Goal: Information Seeking & Learning: Learn about a topic

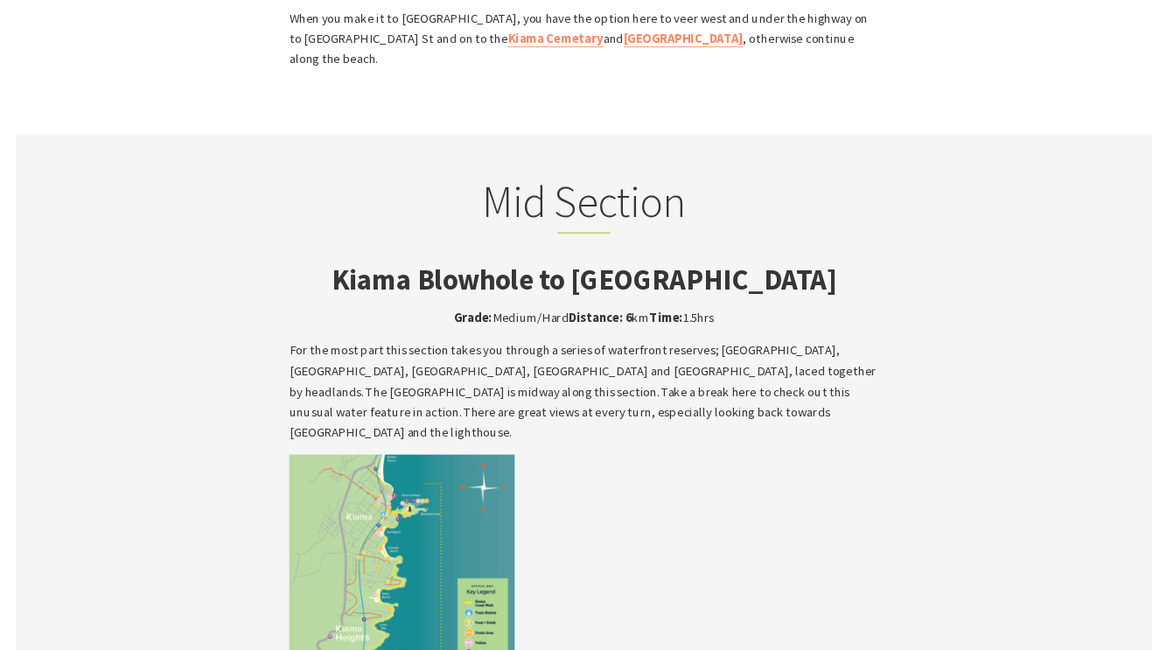
scroll to position [2735, 0]
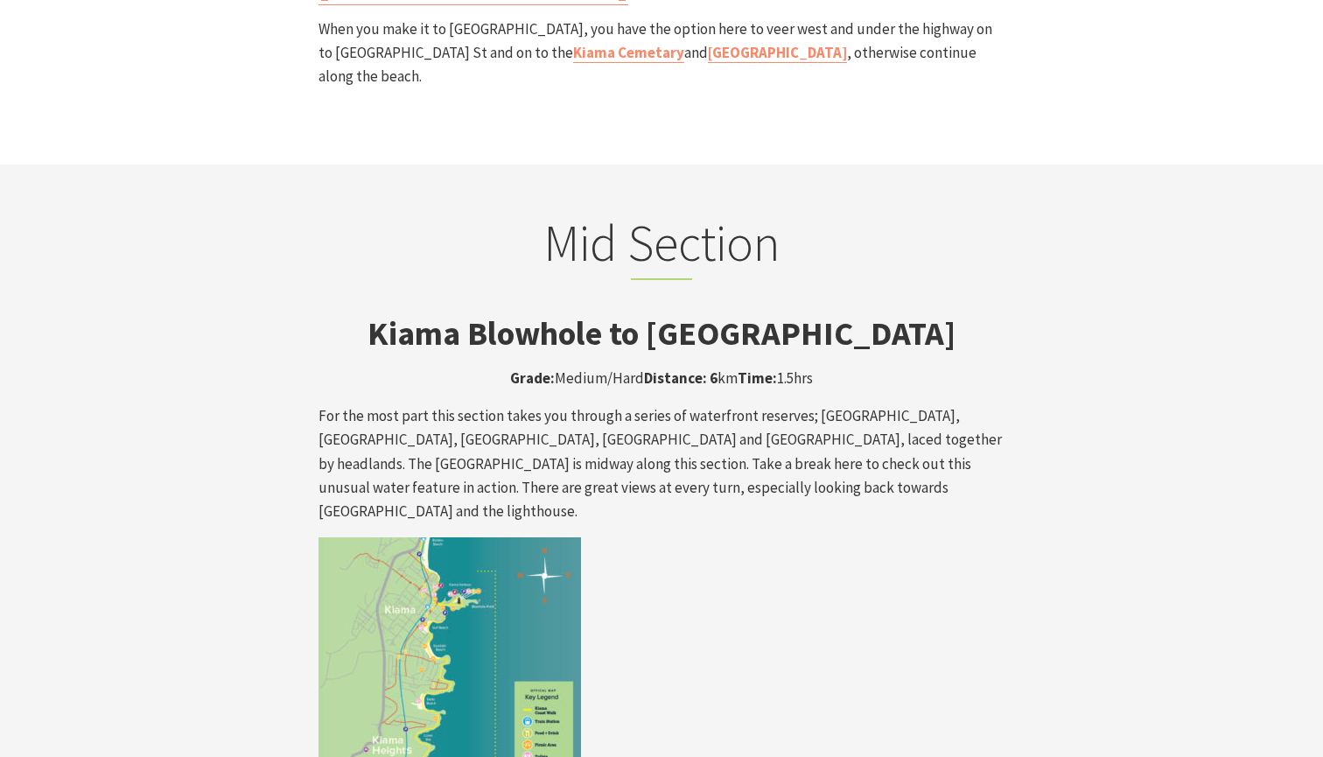
click at [477, 312] on strong "Kiama Blowhole to [GEOGRAPHIC_DATA]" at bounding box center [662, 332] width 588 height 41
click at [477, 312] on strong "Kiama Blowhole to Loves Bay Walk" at bounding box center [662, 332] width 588 height 41
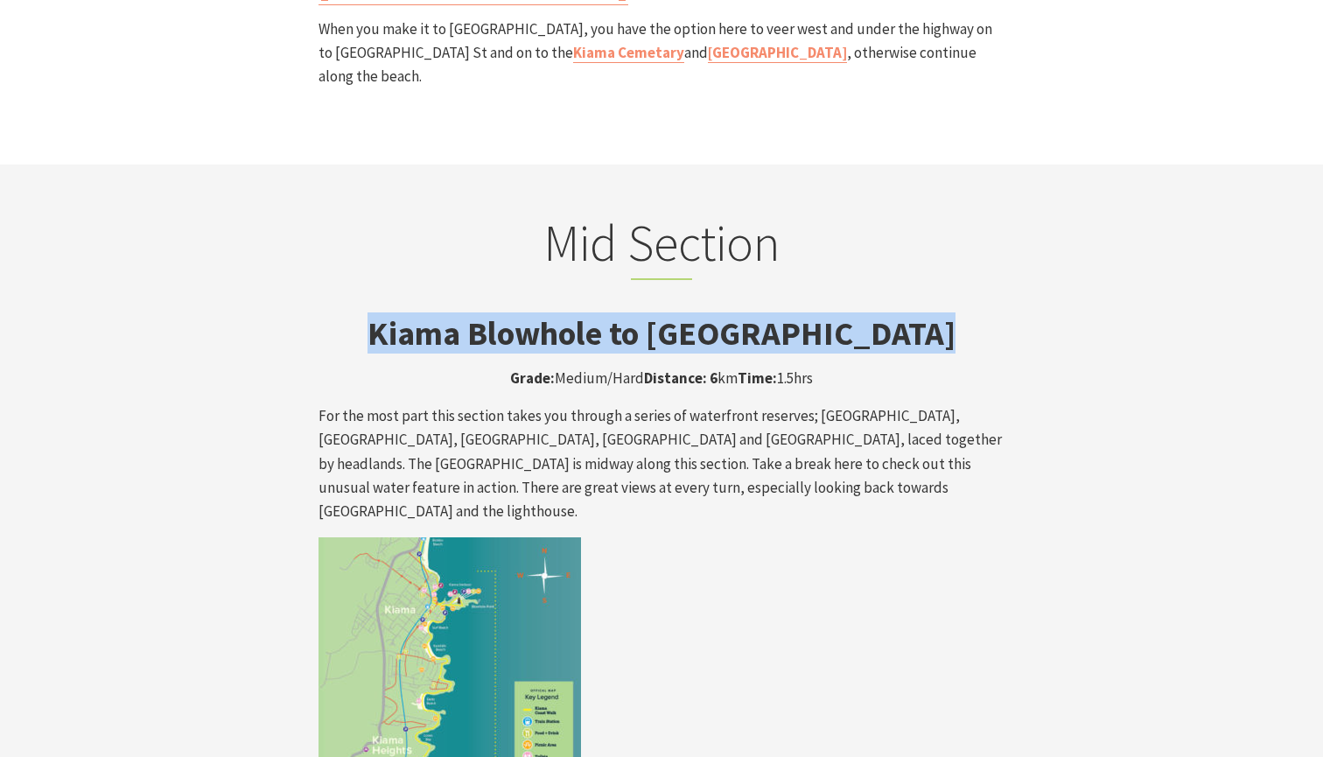
click at [477, 312] on strong "Kiama Blowhole to Loves Bay Walk" at bounding box center [662, 332] width 588 height 41
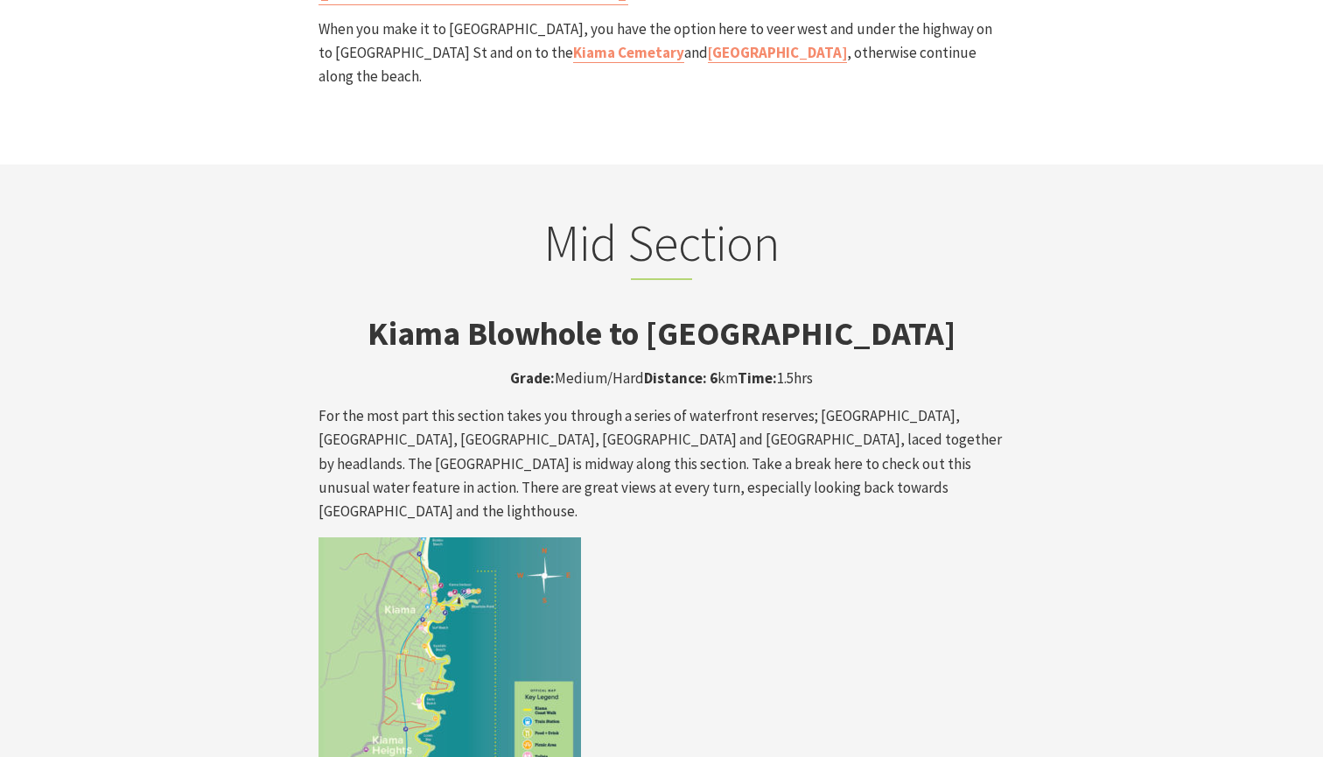
click at [616, 404] on p "For the most part this section takes you through a series of waterfront reserve…" at bounding box center [662, 463] width 686 height 119
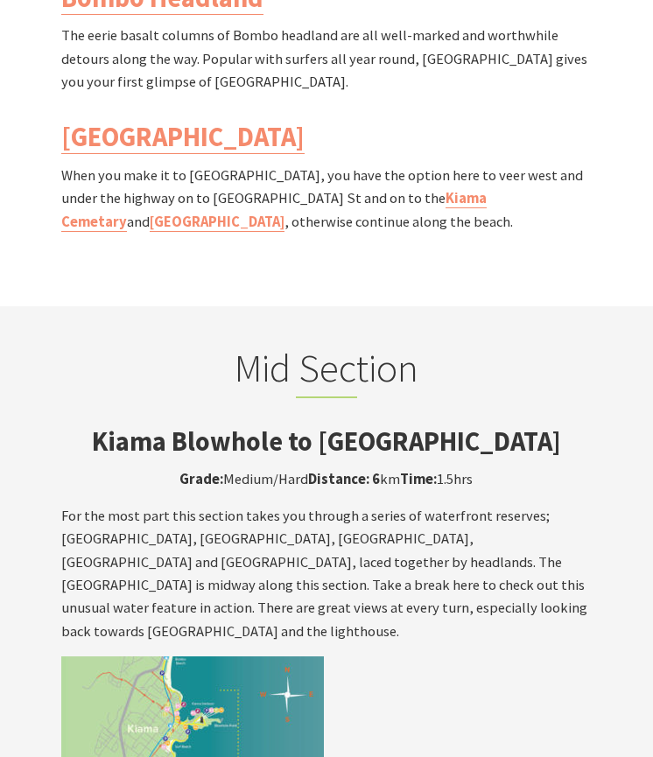
scroll to position [2372, 0]
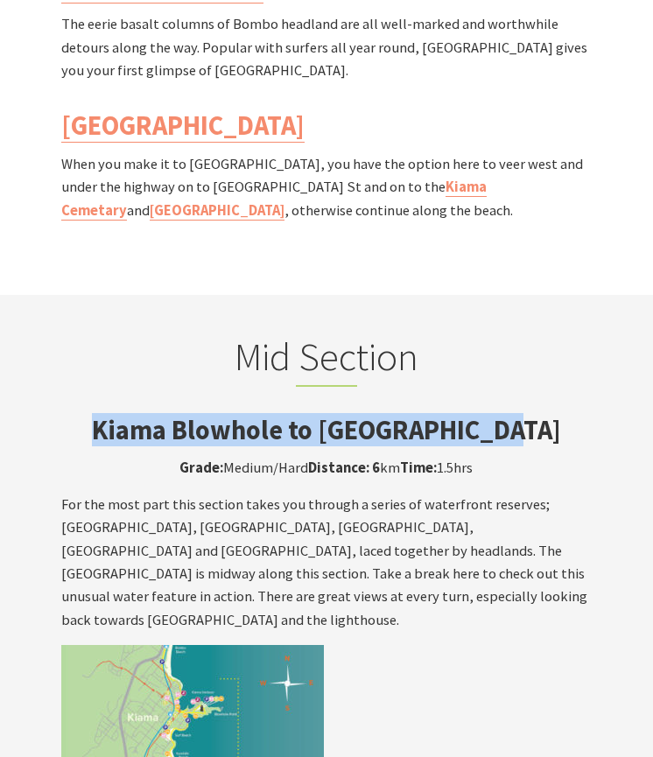
drag, startPoint x: 116, startPoint y: 326, endPoint x: 522, endPoint y: 331, distance: 405.2
click at [522, 414] on h3 "Kiama Blowhole to Loves Bay Walk" at bounding box center [326, 430] width 530 height 32
copy strong "Kiama Blowhole to Loves Bay Walk"
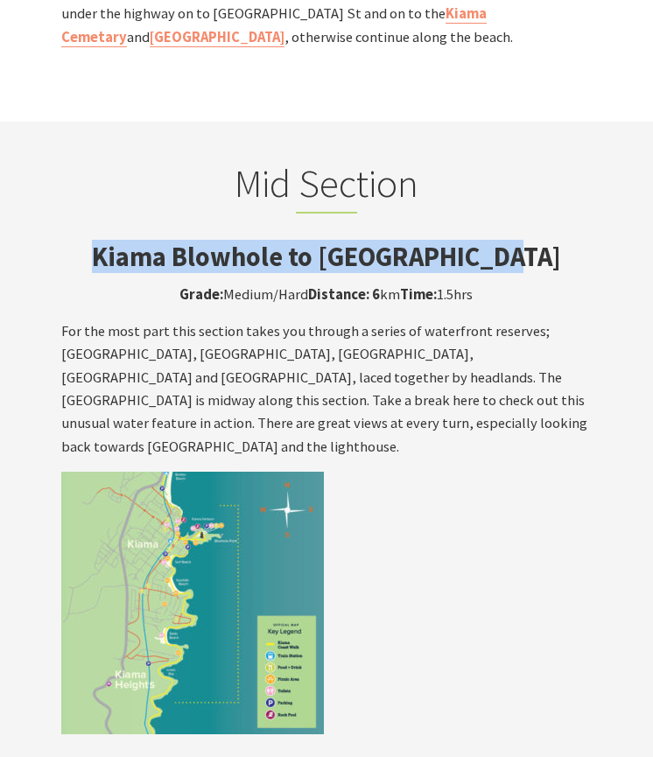
scroll to position [2642, 0]
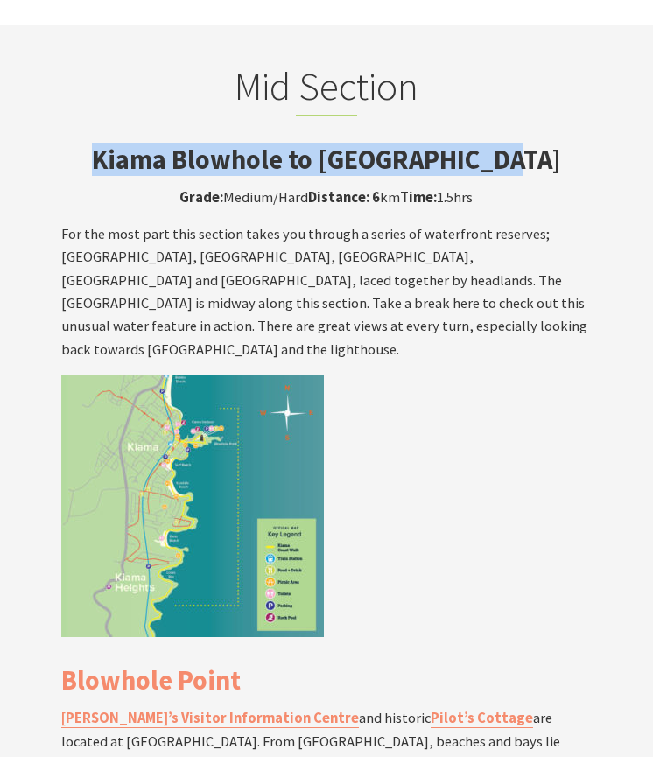
click at [223, 396] on img at bounding box center [192, 506] width 263 height 263
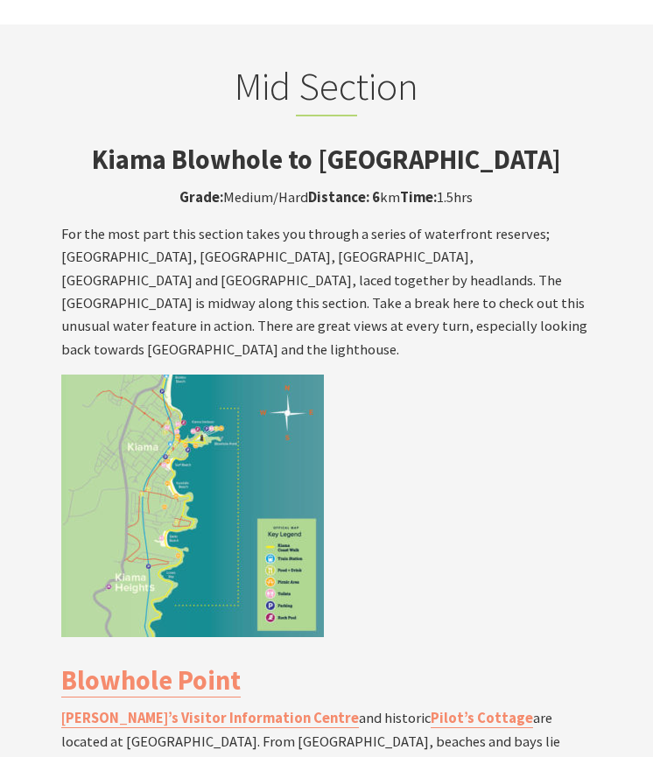
click at [264, 383] on img at bounding box center [192, 506] width 263 height 263
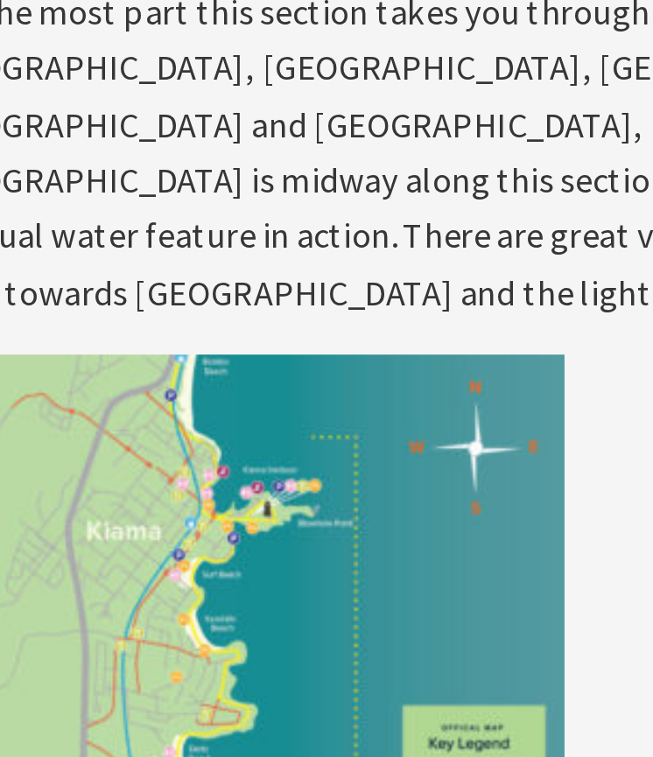
scroll to position [2426, 0]
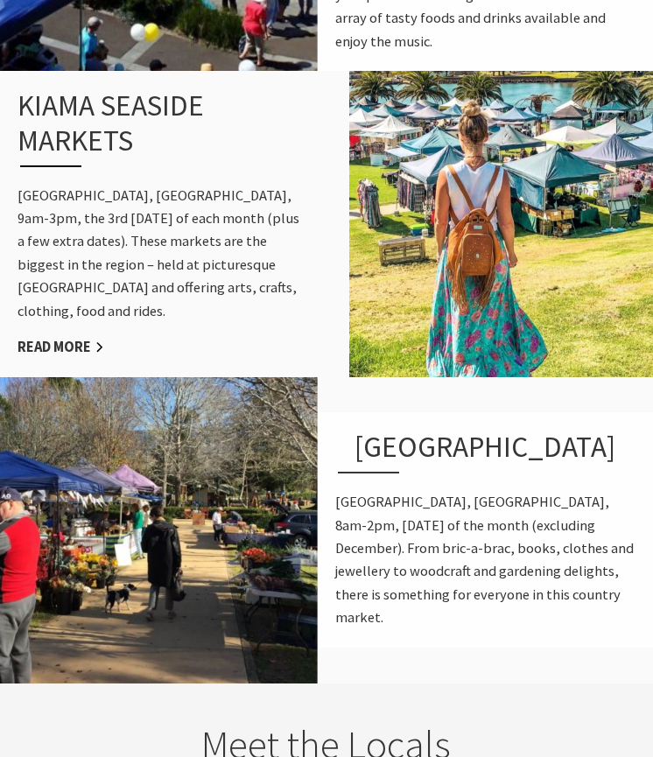
scroll to position [1583, 0]
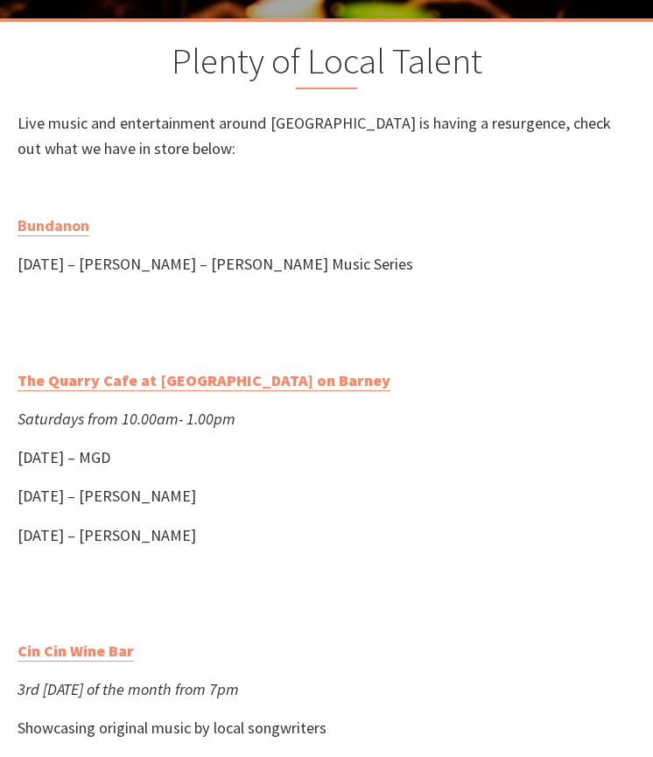
scroll to position [447, 0]
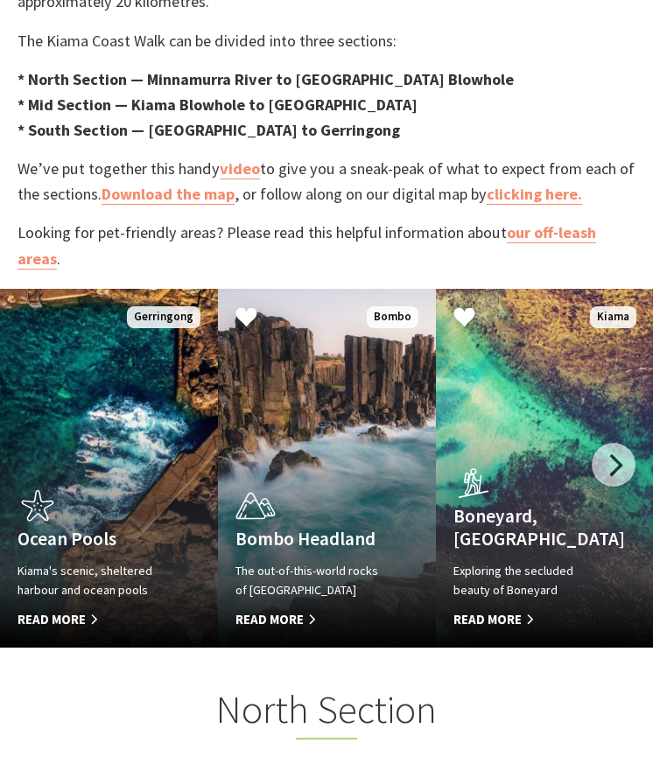
scroll to position [795, 0]
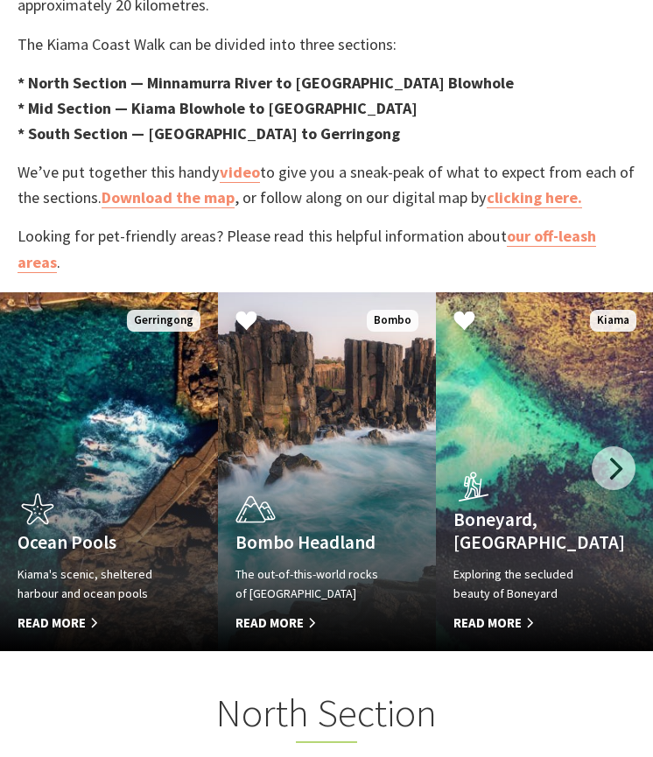
click at [67, 613] on span "Read More" at bounding box center [93, 623] width 151 height 21
click at [279, 613] on span "Read More" at bounding box center [310, 623] width 151 height 21
click at [554, 465] on div "Boneyard, Kiama Exploring the secluded beauty of Boneyard Read More" at bounding box center [529, 549] width 186 height 168
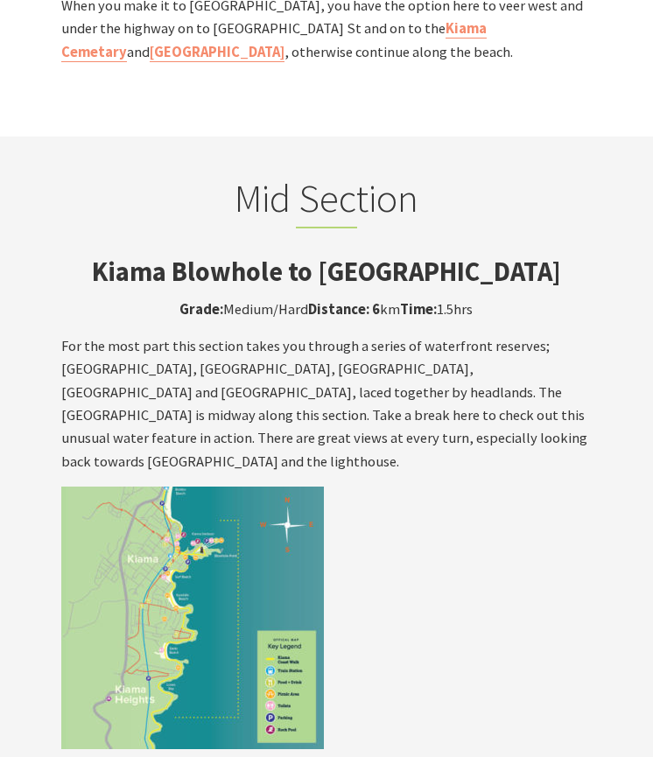
scroll to position [2527, 0]
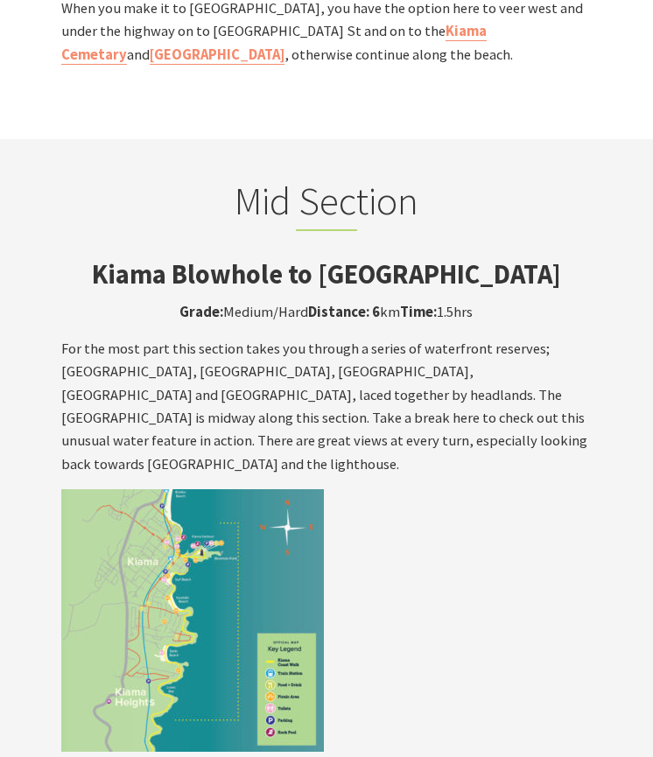
click at [228, 511] on img at bounding box center [192, 620] width 263 height 263
click at [186, 489] on img at bounding box center [192, 620] width 263 height 263
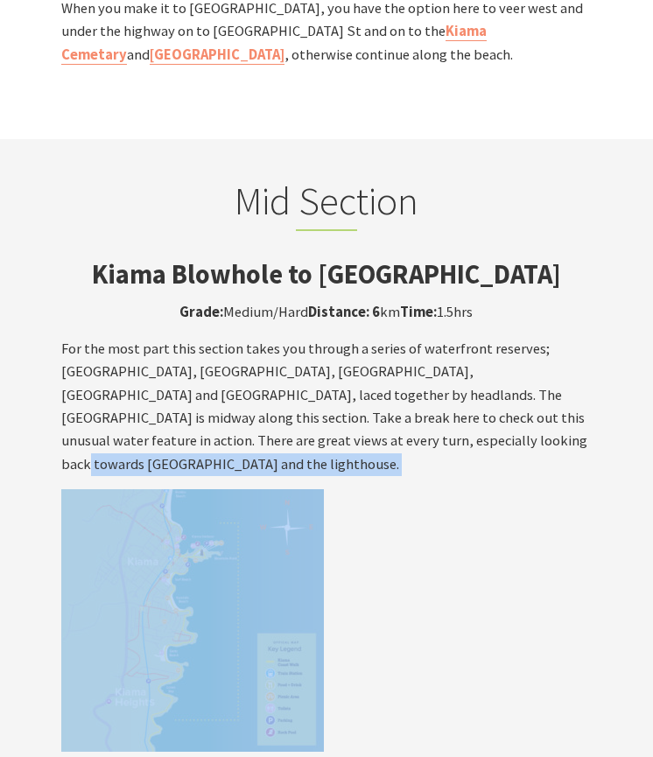
click at [186, 489] on img at bounding box center [192, 620] width 263 height 263
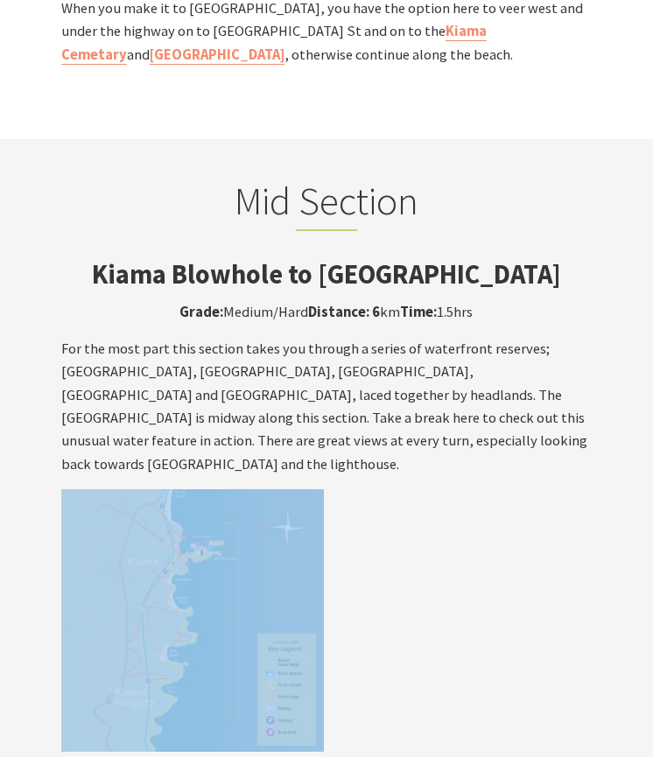
click at [356, 497] on p at bounding box center [326, 620] width 530 height 263
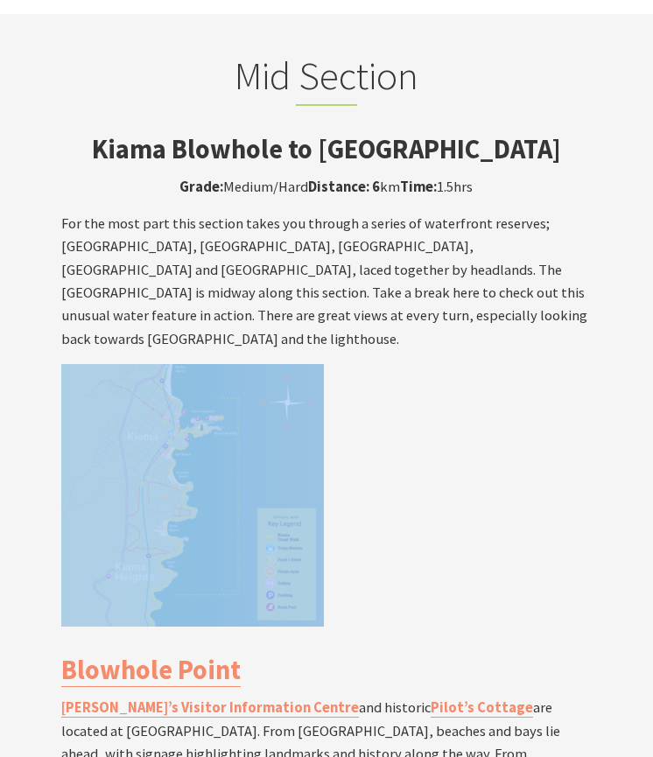
scroll to position [2723, 0]
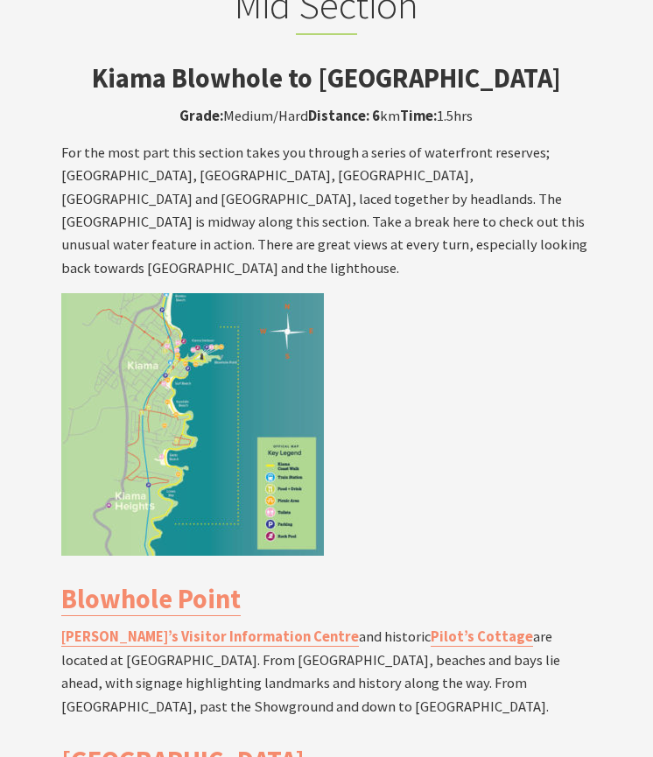
click at [471, 626] on p "Kiama’s Visitor Information Centre and historic Pilot’s Cottage are located at …" at bounding box center [326, 672] width 530 height 93
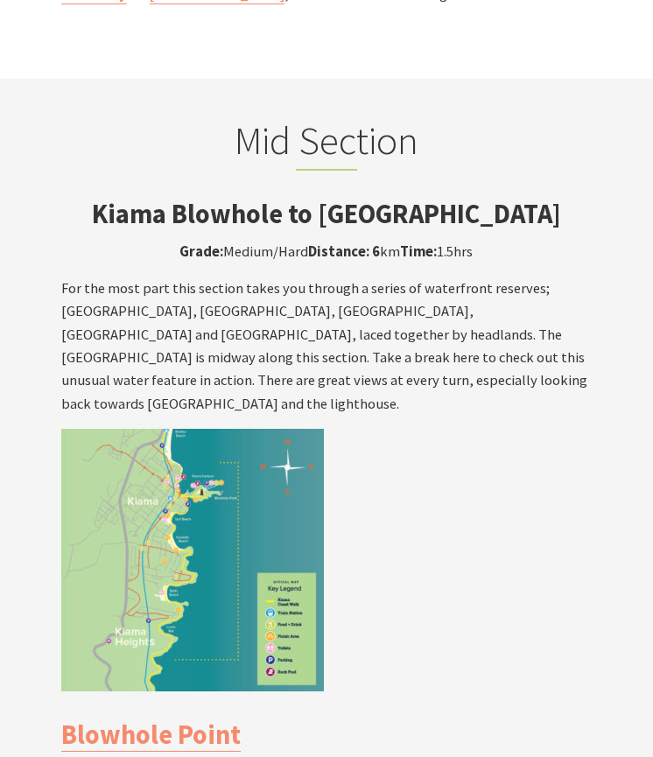
scroll to position [2374, 0]
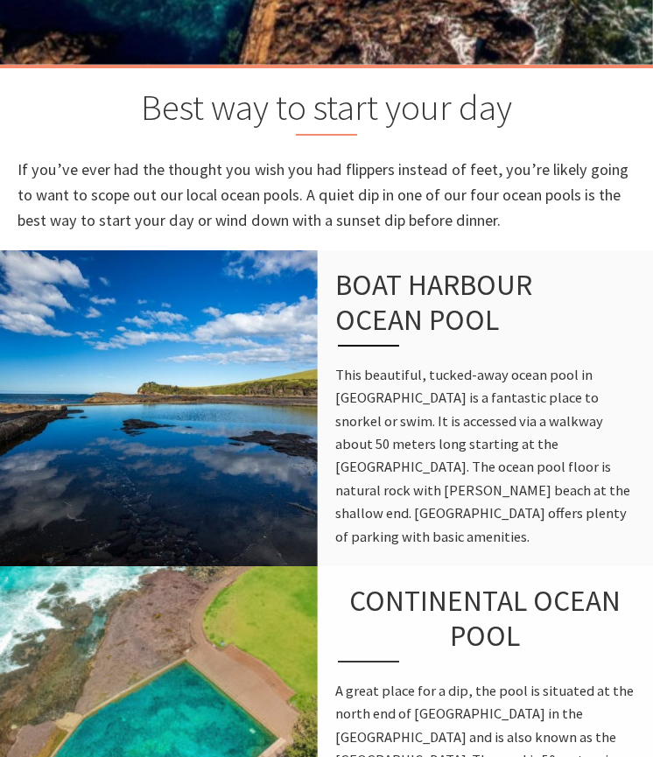
scroll to position [511, 0]
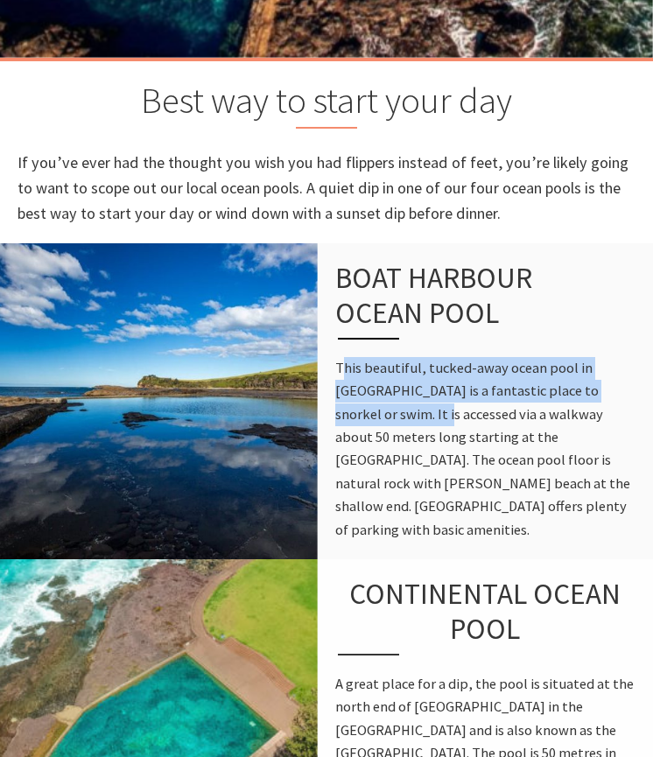
drag, startPoint x: 342, startPoint y: 363, endPoint x: 435, endPoint y: 419, distance: 108.4
click at [435, 419] on p "This beautiful, tucked-away ocean pool in Gerringong is a fantastic place to sn…" at bounding box center [485, 449] width 300 height 185
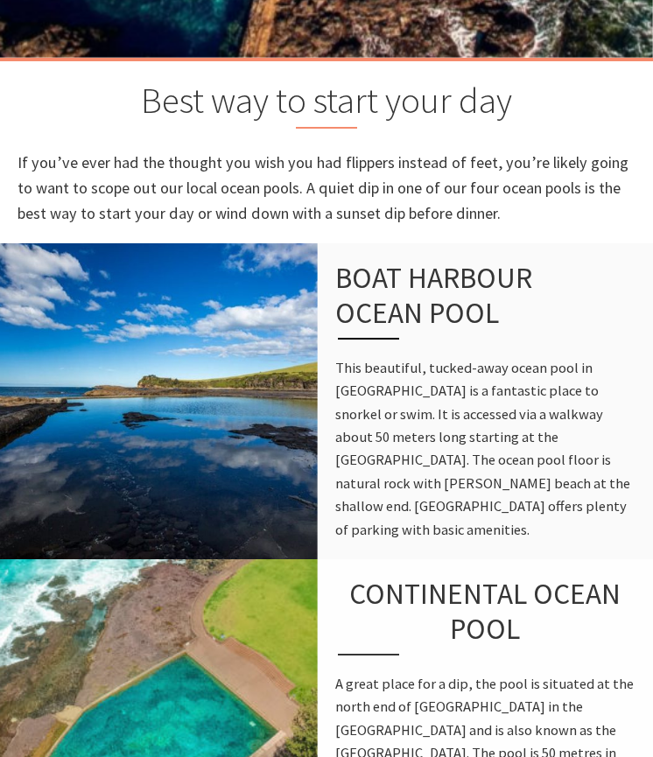
click at [448, 412] on p "This beautiful, tucked-away ocean pool in Gerringong is a fantastic place to sn…" at bounding box center [485, 449] width 300 height 185
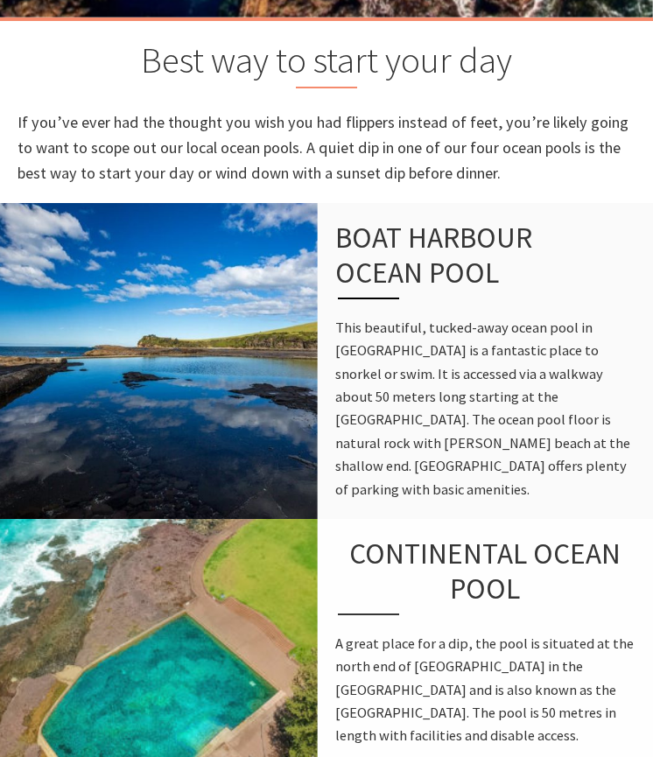
scroll to position [564, 0]
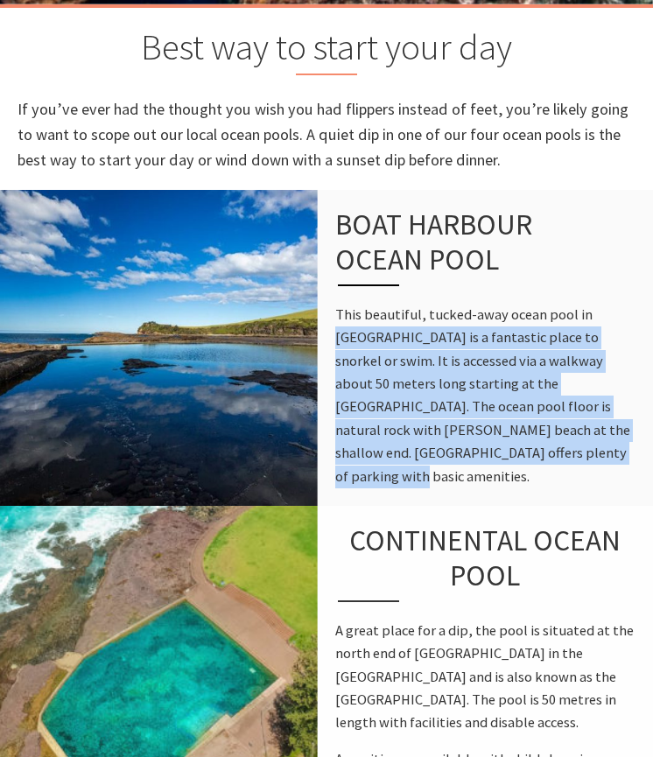
drag, startPoint x: 427, startPoint y: 471, endPoint x: 326, endPoint y: 327, distance: 175.8
click at [326, 327] on div "Boat Harbour Ocean Pool This beautiful, tucked-away ocean pool in Gerringong is…" at bounding box center [485, 348] width 335 height 316
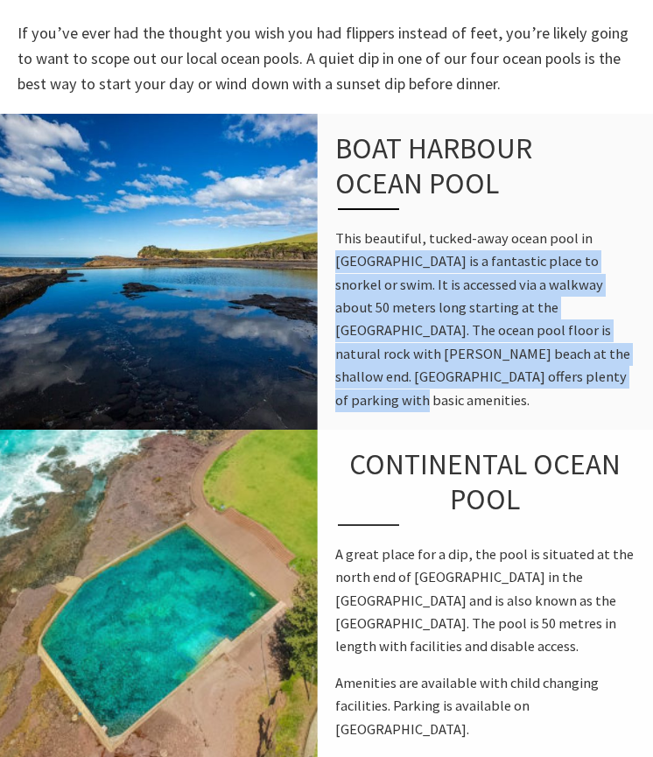
scroll to position [667, 0]
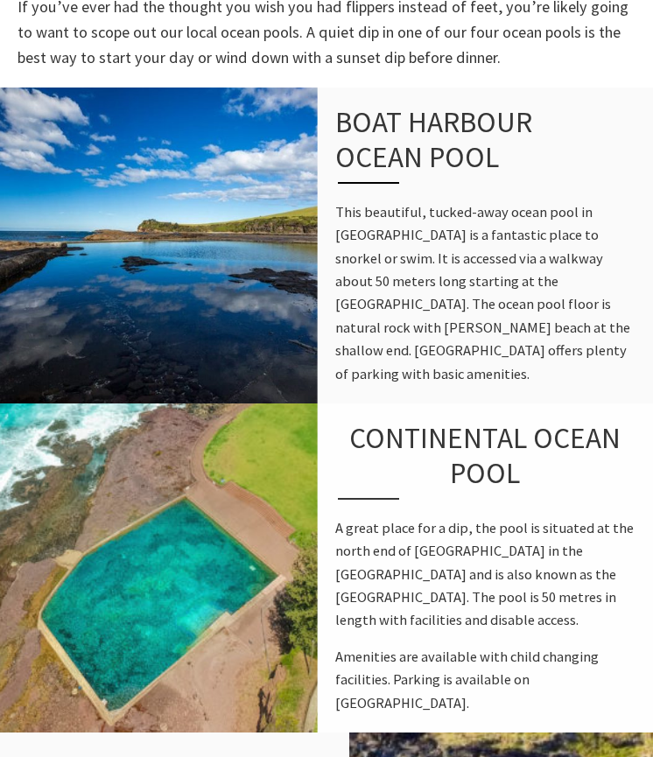
click at [424, 466] on h3 "Continental Ocean Pool" at bounding box center [485, 460] width 300 height 79
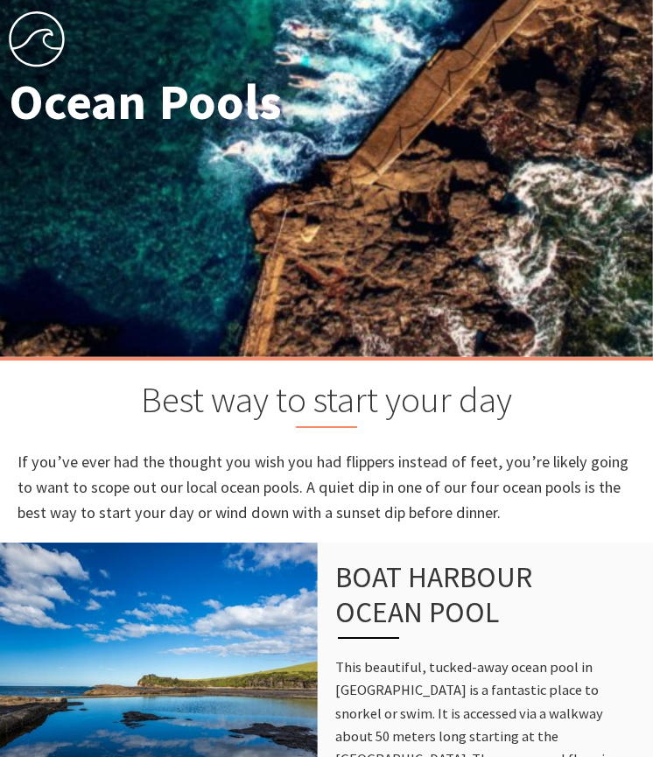
scroll to position [209, 0]
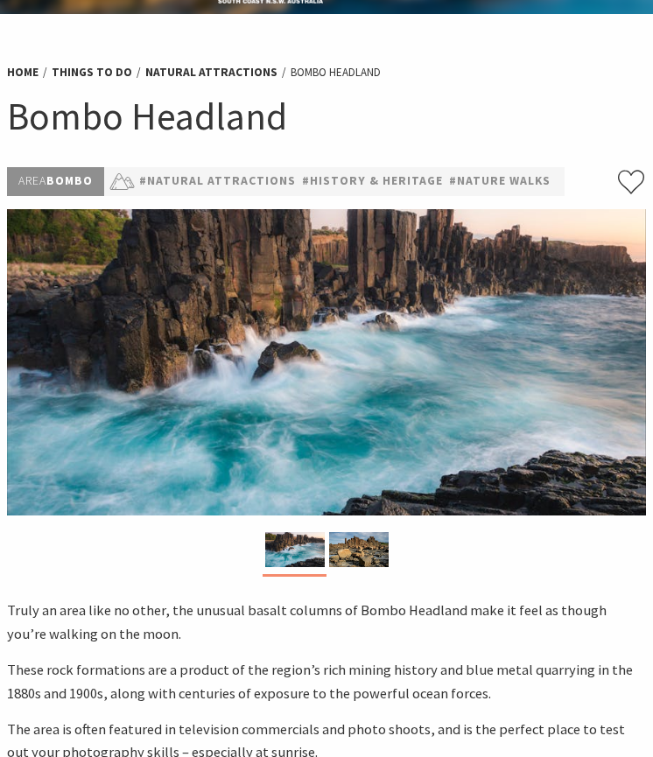
scroll to position [41, 0]
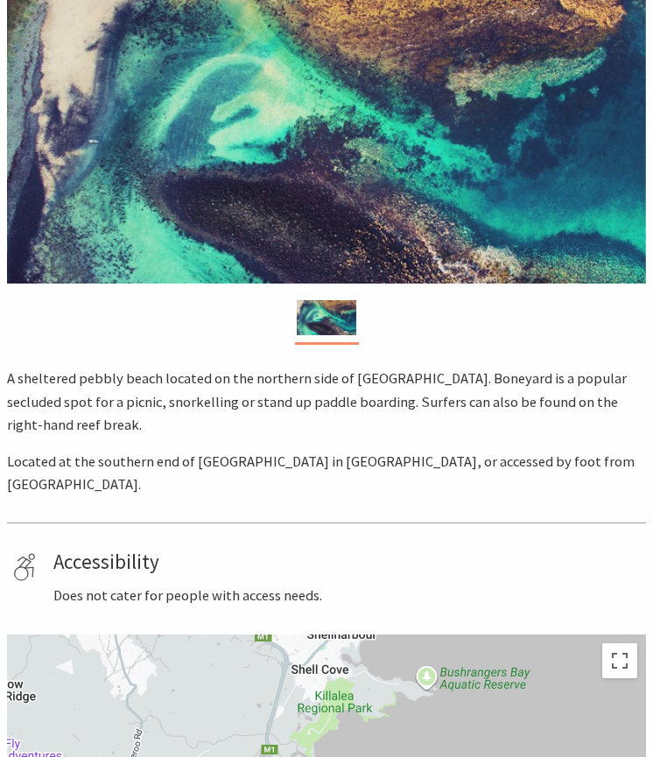
scroll to position [287, 0]
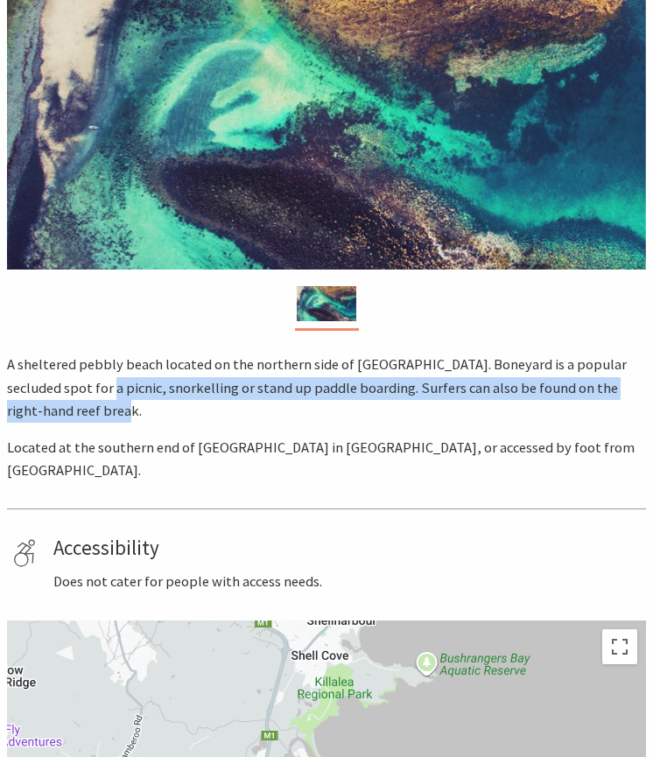
drag, startPoint x: 127, startPoint y: 388, endPoint x: 420, endPoint y: 406, distance: 293.7
click at [420, 406] on p "A sheltered pebbly beach located on the northern side of [GEOGRAPHIC_DATA]. Bon…" at bounding box center [326, 388] width 639 height 69
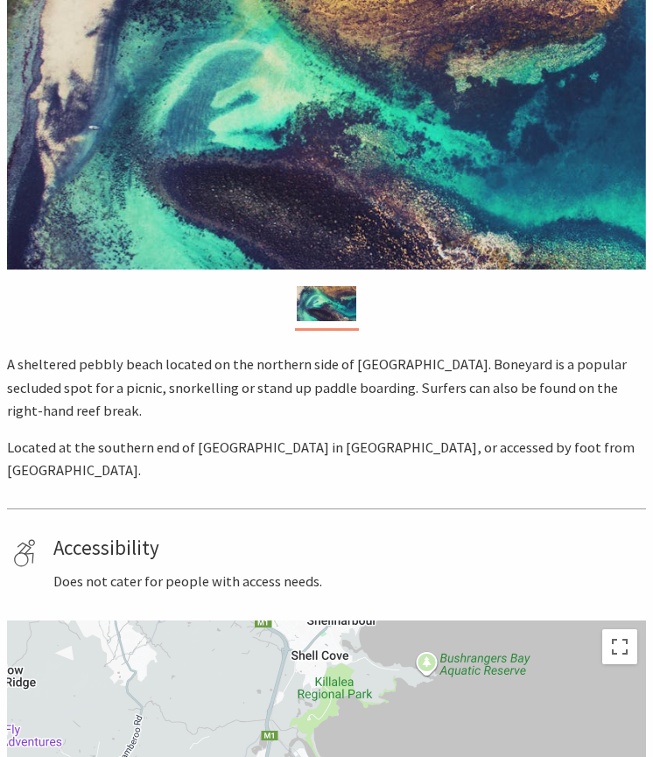
click at [413, 409] on p "A sheltered pebbly beach located on the northern side of [GEOGRAPHIC_DATA]. Bon…" at bounding box center [326, 388] width 639 height 69
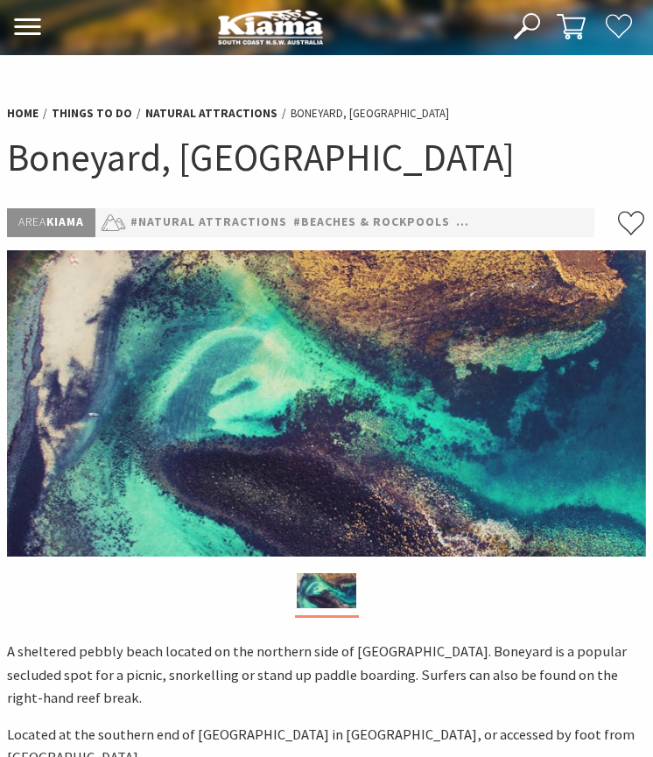
scroll to position [0, 0]
click at [101, 166] on h1 "Boneyard, [GEOGRAPHIC_DATA]" at bounding box center [326, 157] width 639 height 49
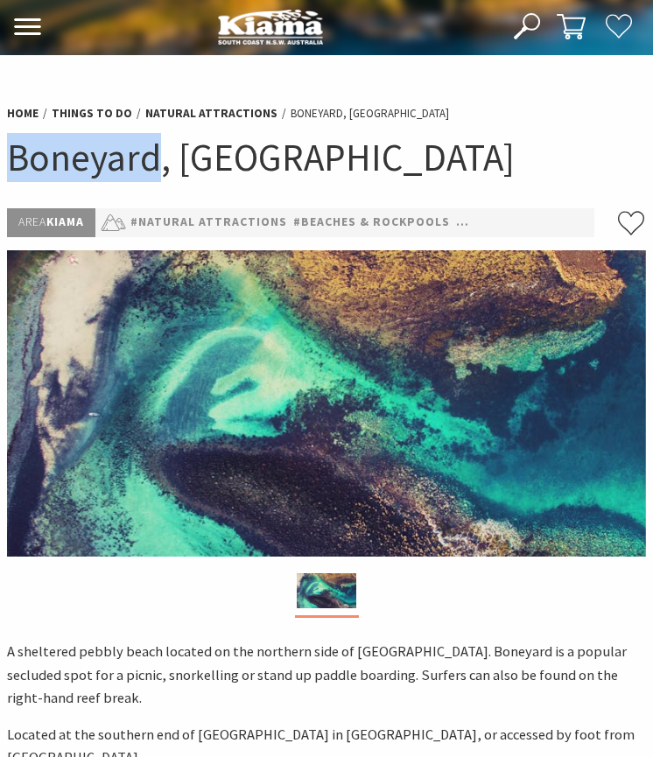
click at [101, 166] on h1 "Boneyard, [GEOGRAPHIC_DATA]" at bounding box center [326, 157] width 639 height 49
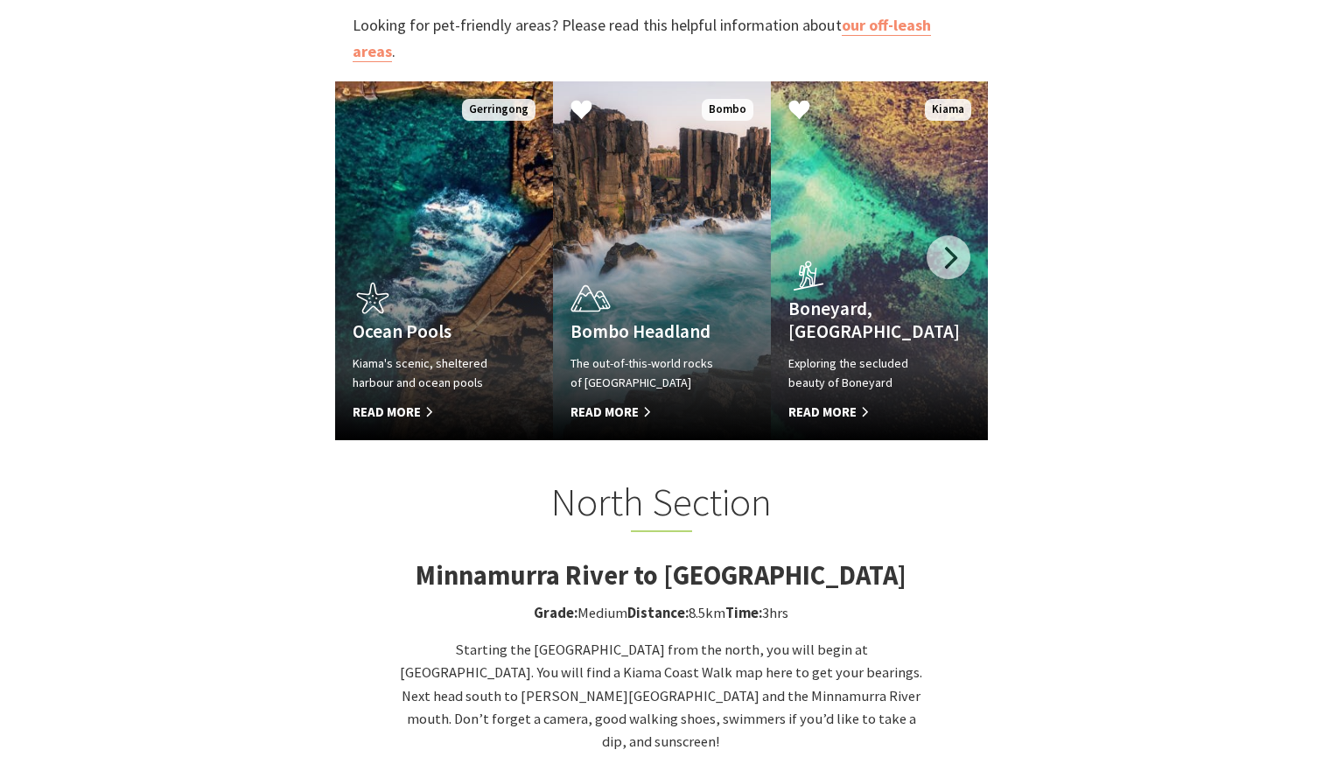
scroll to position [496, 648]
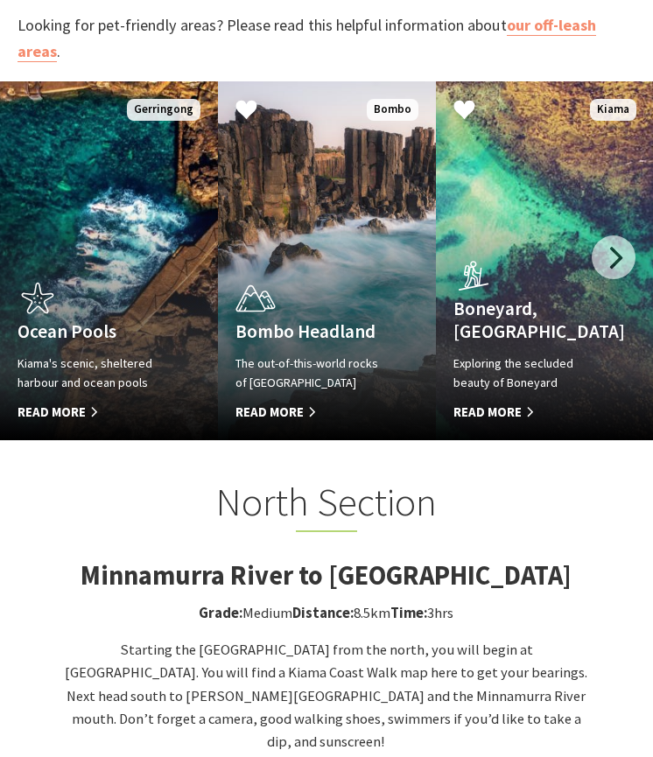
click at [507, 402] on span "Read More" at bounding box center [528, 412] width 151 height 21
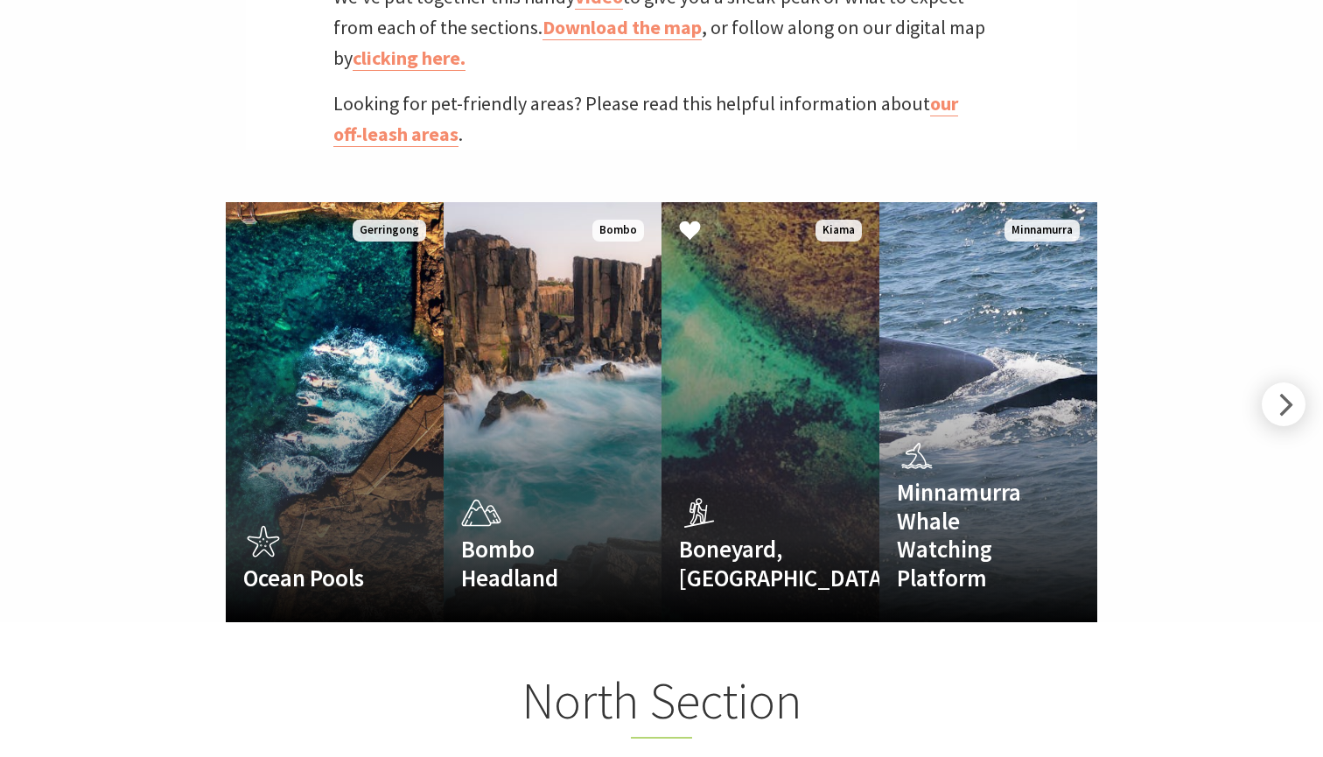
scroll to position [9, 9]
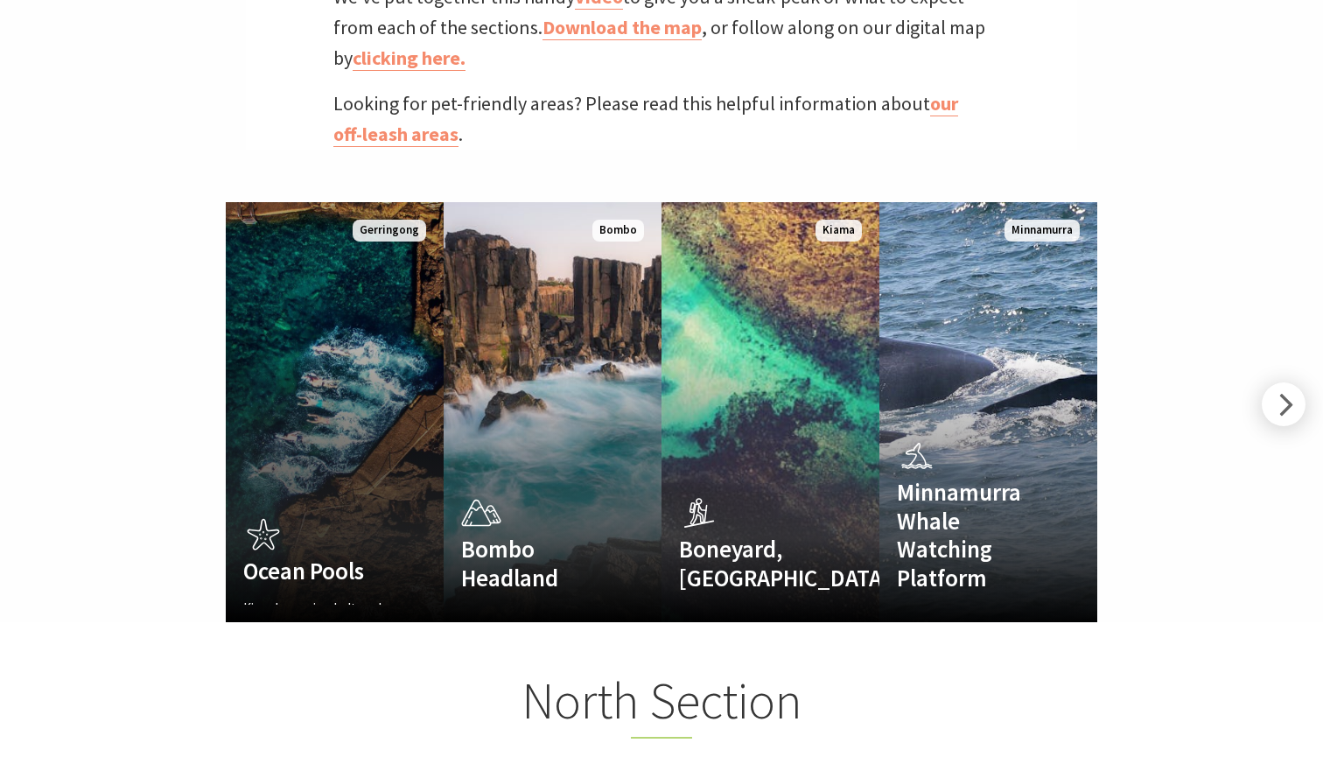
click at [314, 357] on link "Ocean Pools Kiama's scenic, sheltered harbour and ocean pools Read More [GEOGRA…" at bounding box center [335, 412] width 218 height 420
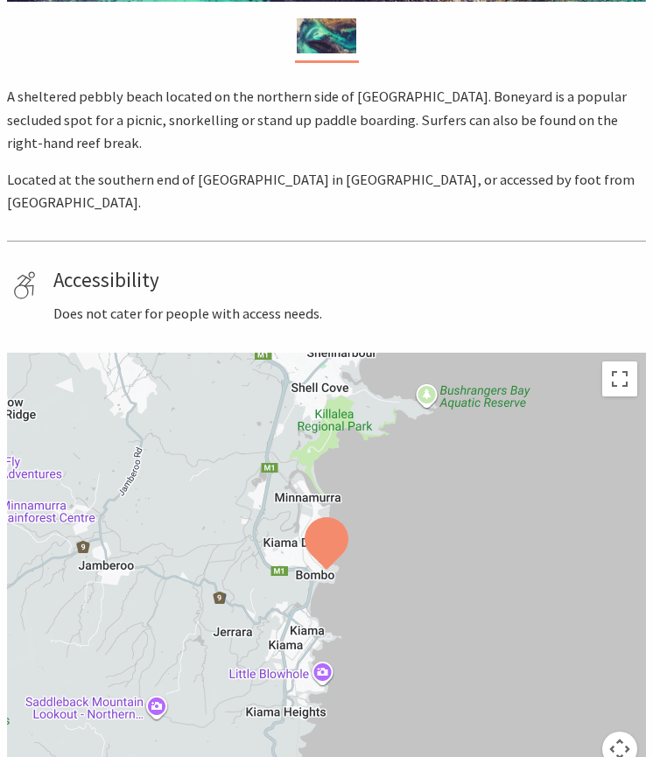
scroll to position [412, 0]
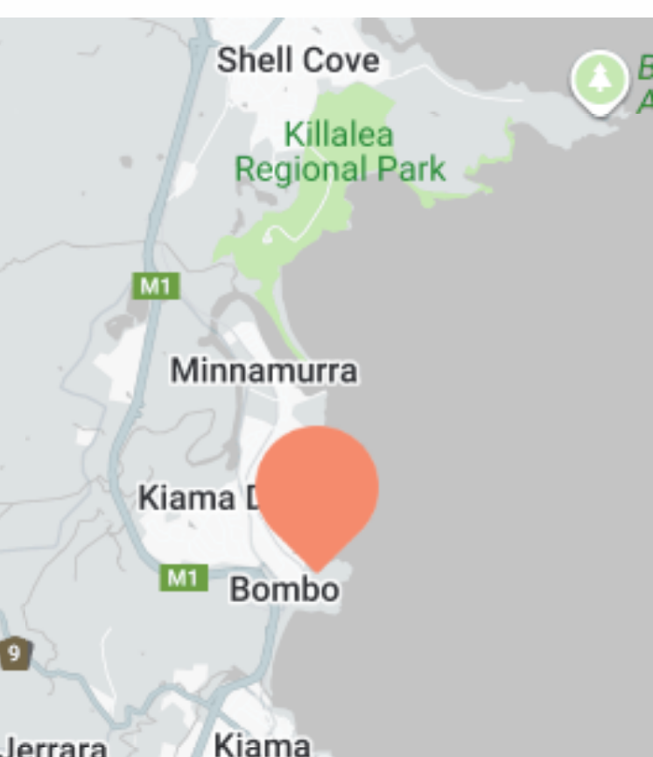
drag, startPoint x: 131, startPoint y: 197, endPoint x: 131, endPoint y: 174, distance: 22.8
click at [305, 640] on img at bounding box center [327, 666] width 44 height 53
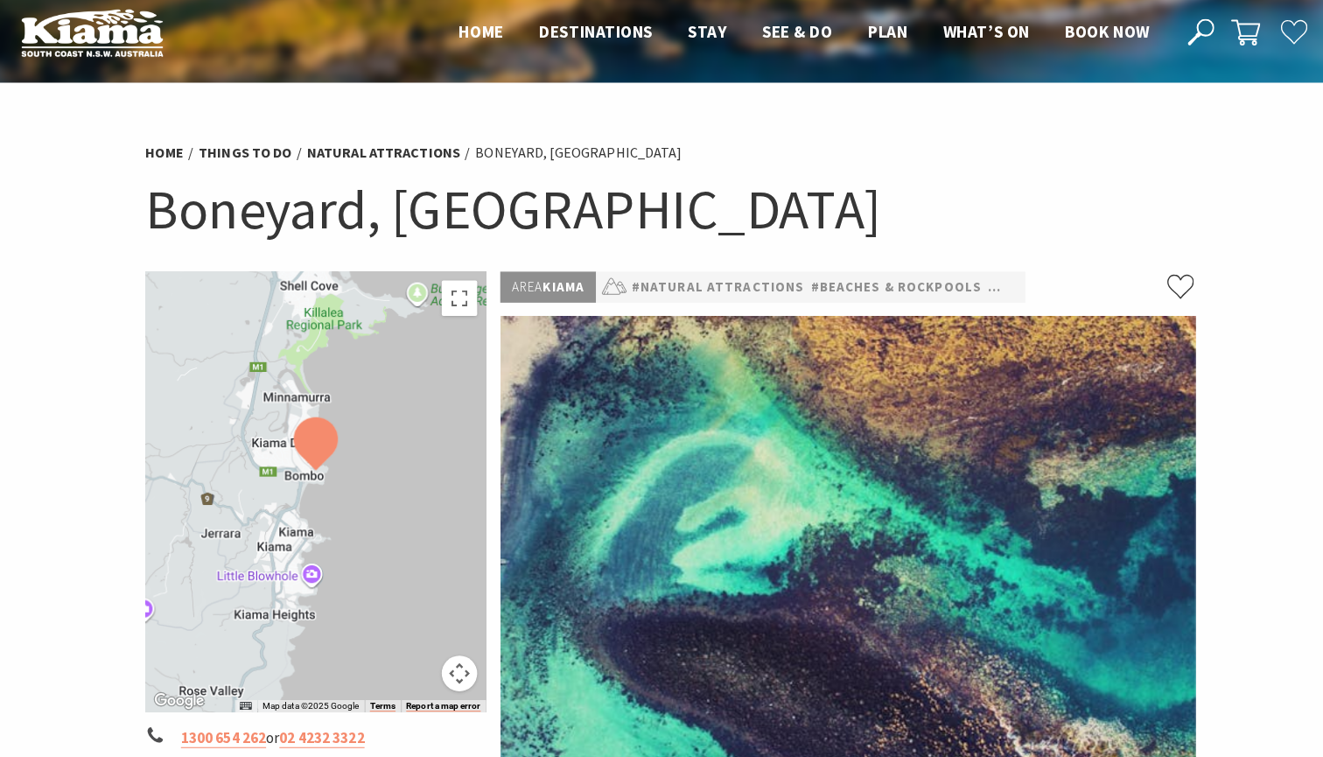
scroll to position [138, 0]
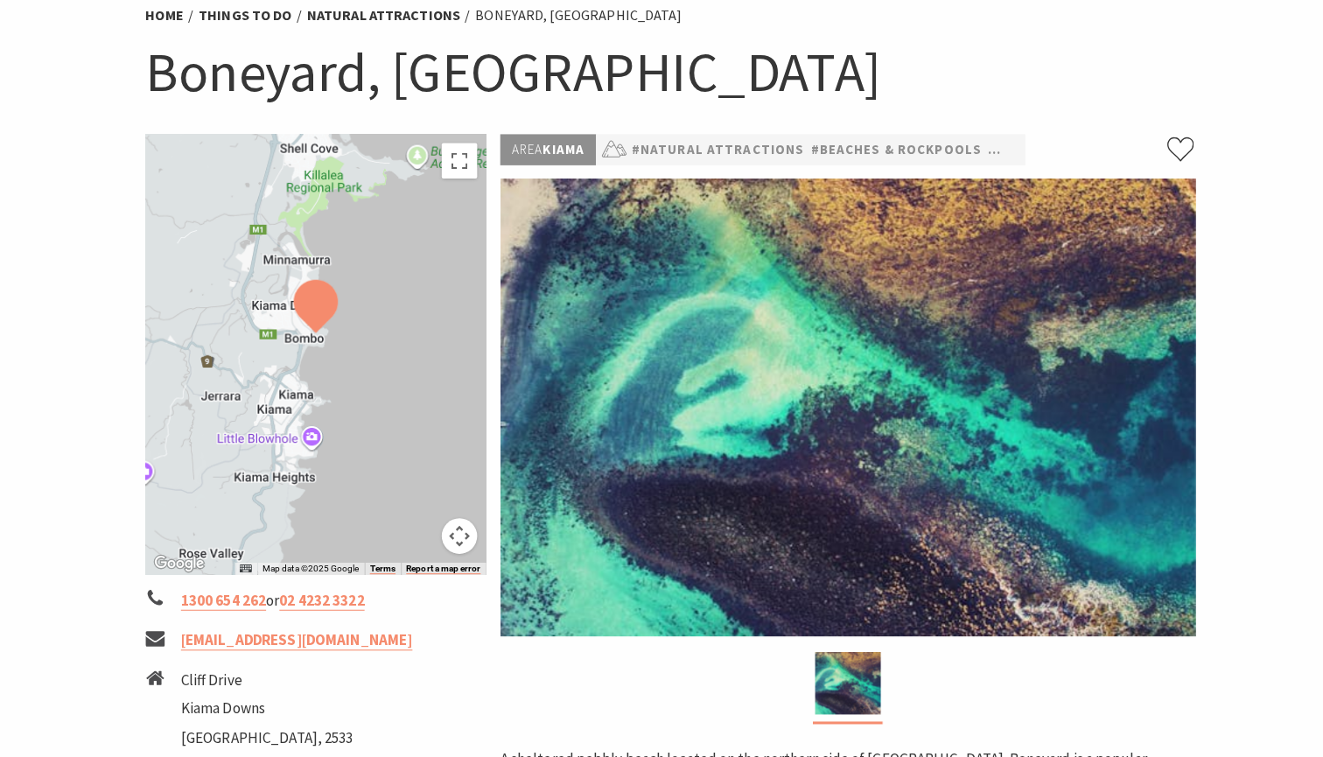
click at [455, 524] on button "Map camera controls" at bounding box center [453, 539] width 35 height 35
click at [416, 434] on button "Zoom in" at bounding box center [409, 451] width 35 height 35
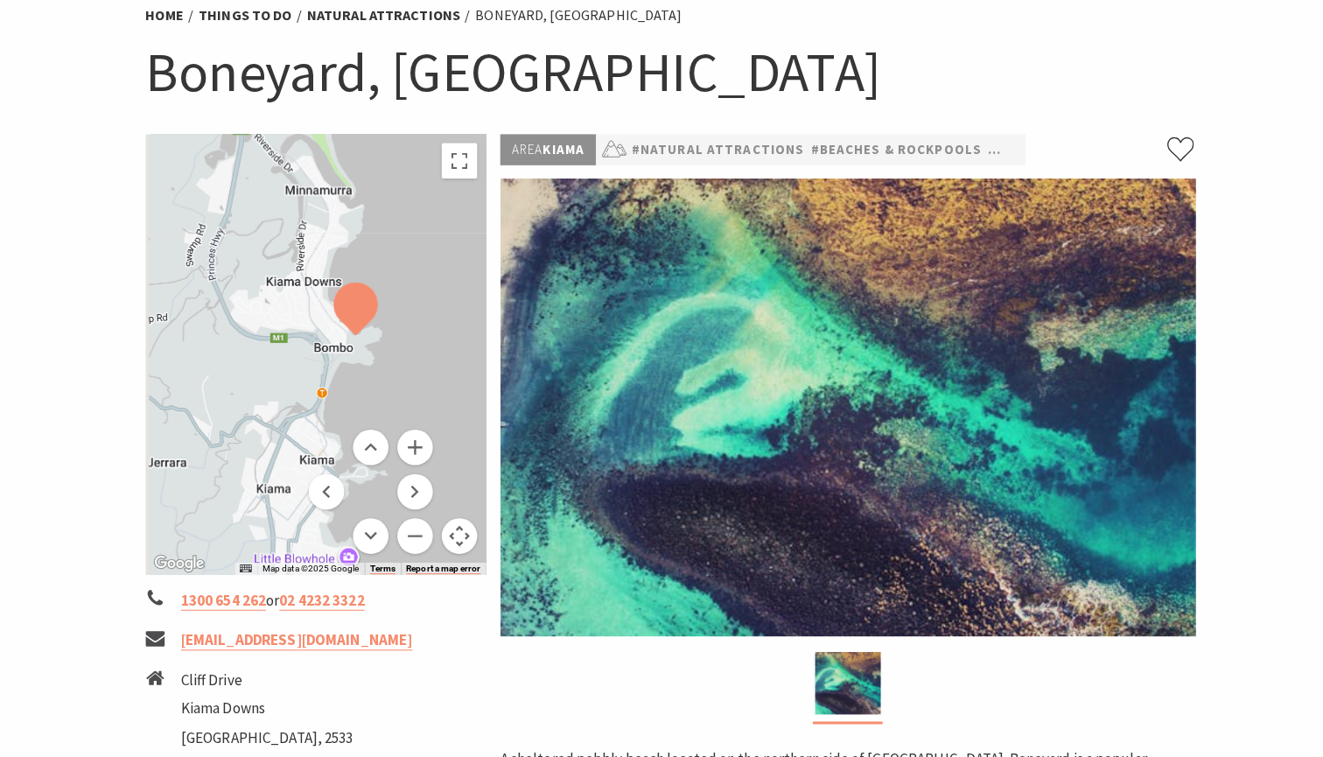
drag, startPoint x: 347, startPoint y: 321, endPoint x: 390, endPoint y: 348, distance: 50.7
click at [390, 348] on div at bounding box center [312, 360] width 336 height 435
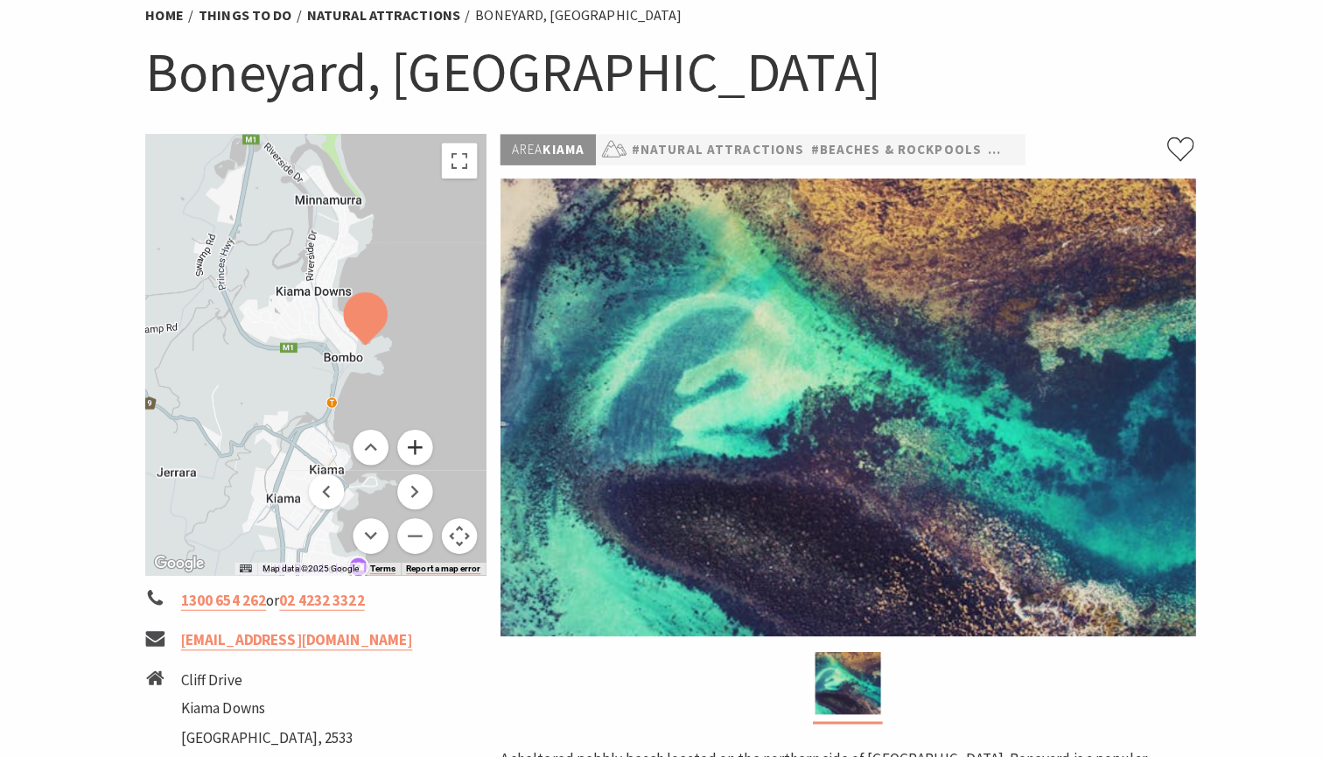
click at [412, 441] on button "Zoom in" at bounding box center [409, 451] width 35 height 35
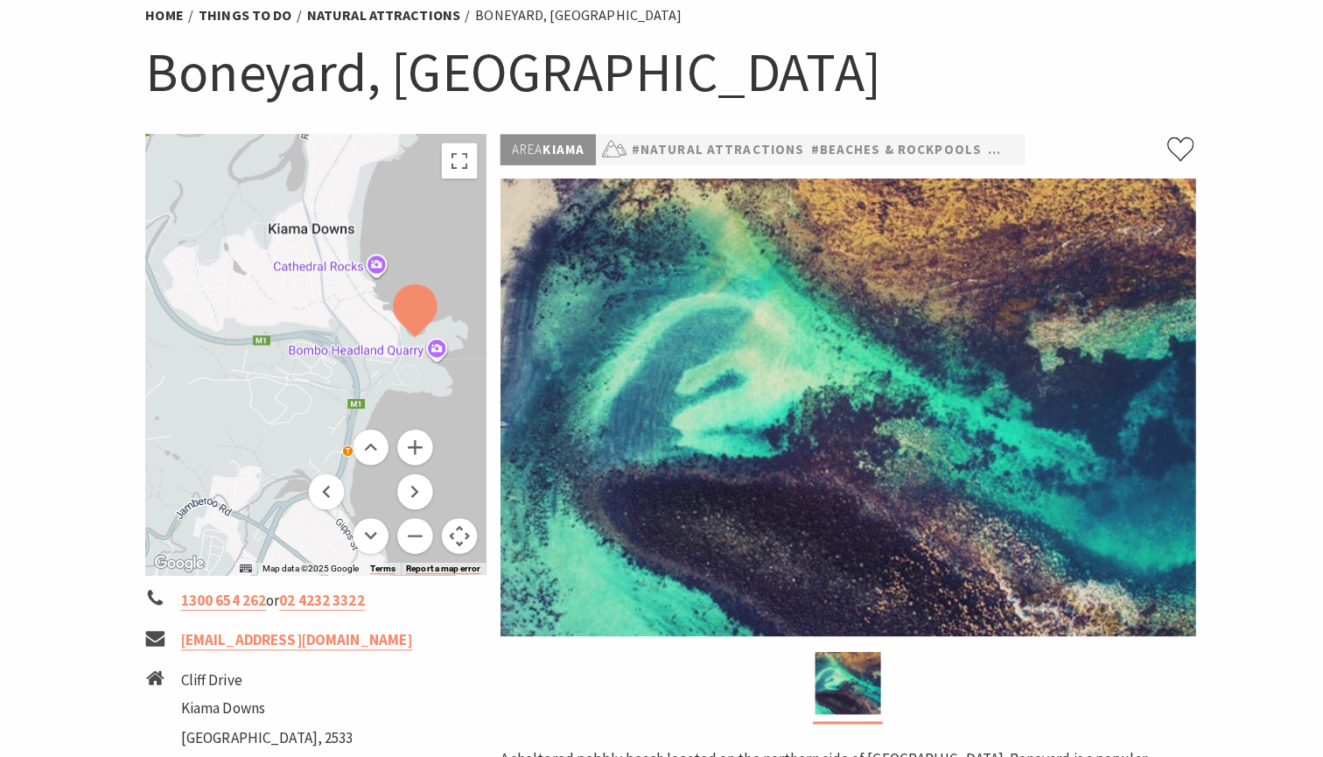
drag, startPoint x: 417, startPoint y: 355, endPoint x: 354, endPoint y: 355, distance: 63.0
click at [354, 355] on div at bounding box center [312, 360] width 336 height 435
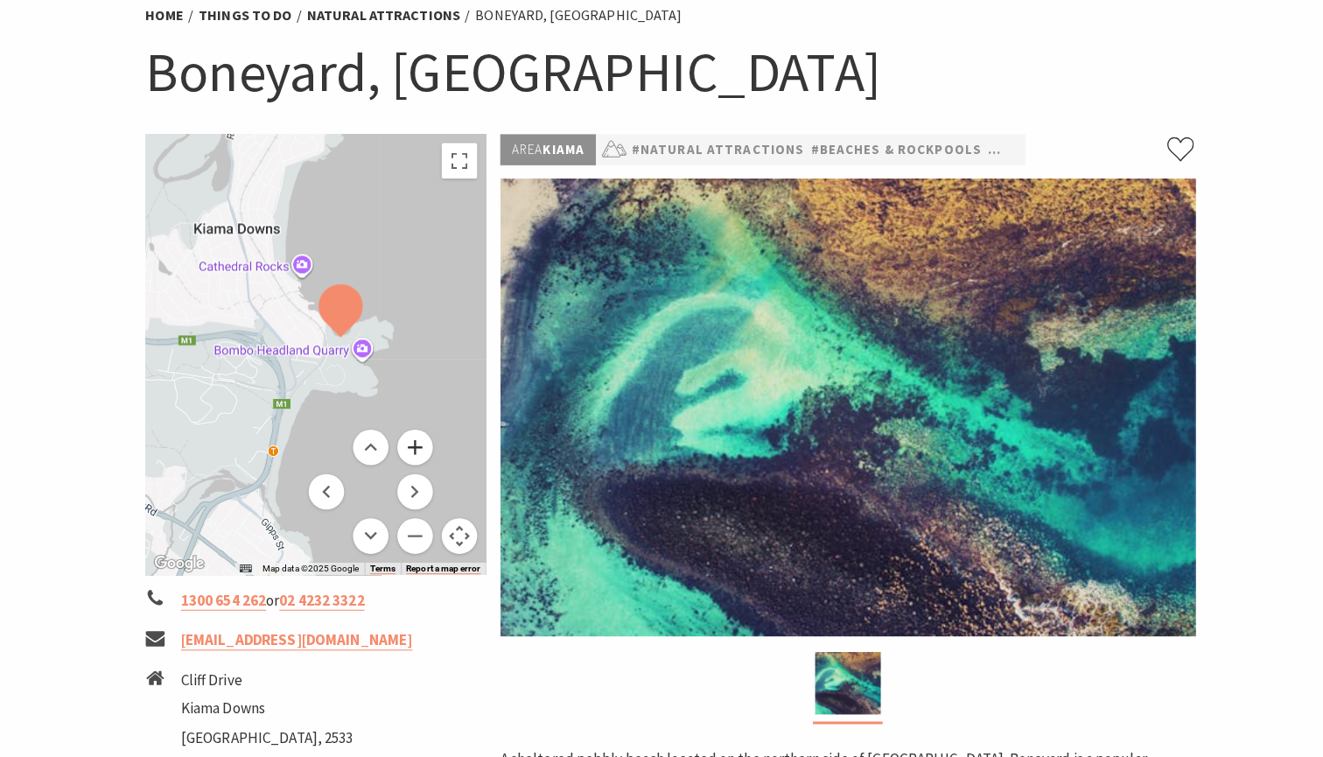
click at [410, 434] on button "Zoom in" at bounding box center [409, 451] width 35 height 35
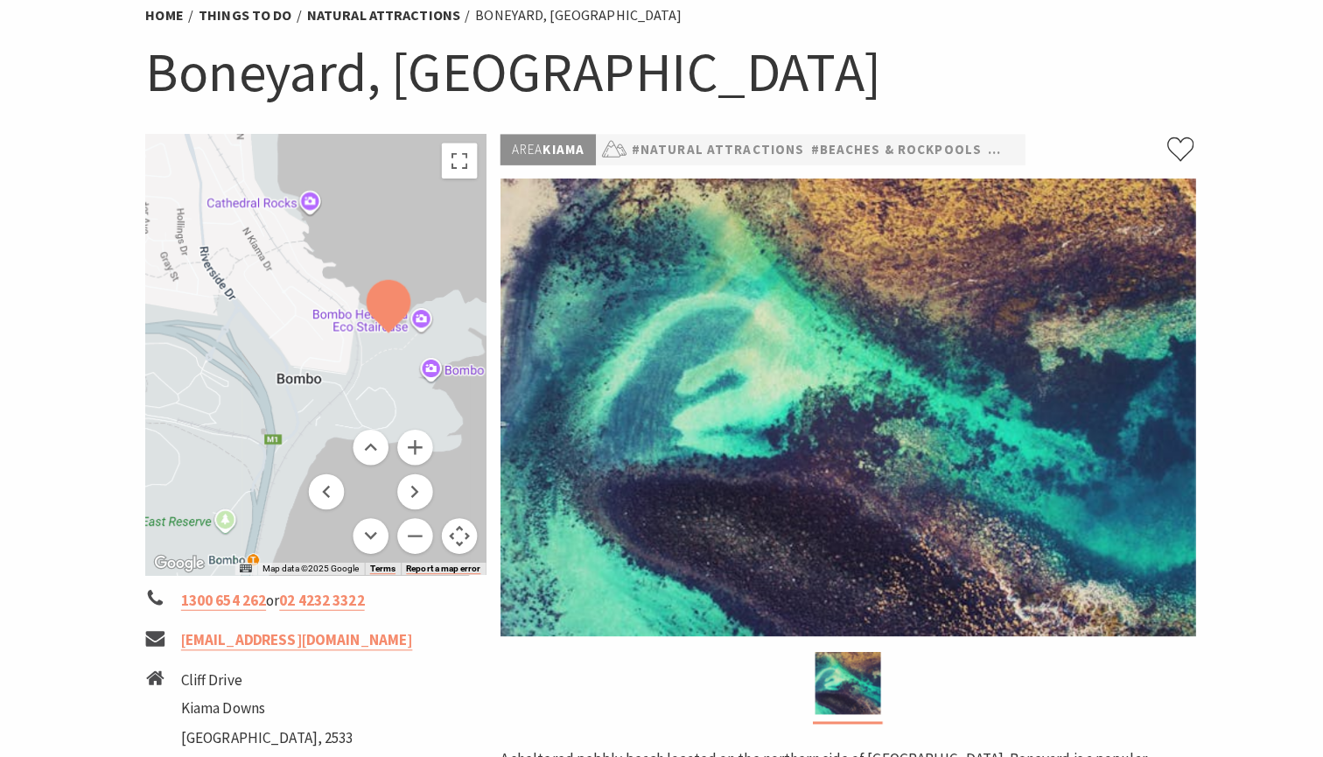
drag, startPoint x: 344, startPoint y: 346, endPoint x: 389, endPoint y: 375, distance: 54.4
click at [389, 375] on div at bounding box center [312, 360] width 336 height 435
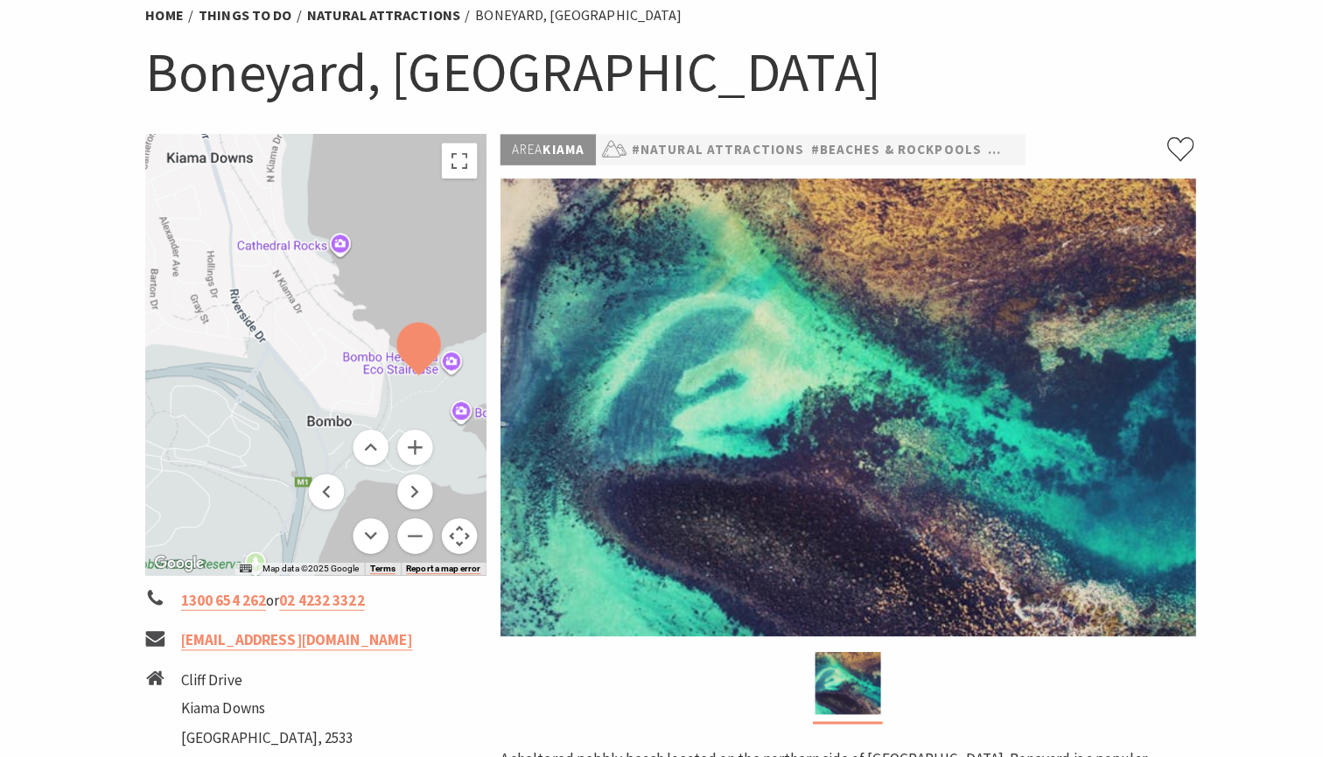
drag, startPoint x: 348, startPoint y: 302, endPoint x: 355, endPoint y: 328, distance: 27.2
click at [355, 328] on div at bounding box center [312, 360] width 336 height 435
click at [405, 531] on button "Zoom out" at bounding box center [409, 539] width 35 height 35
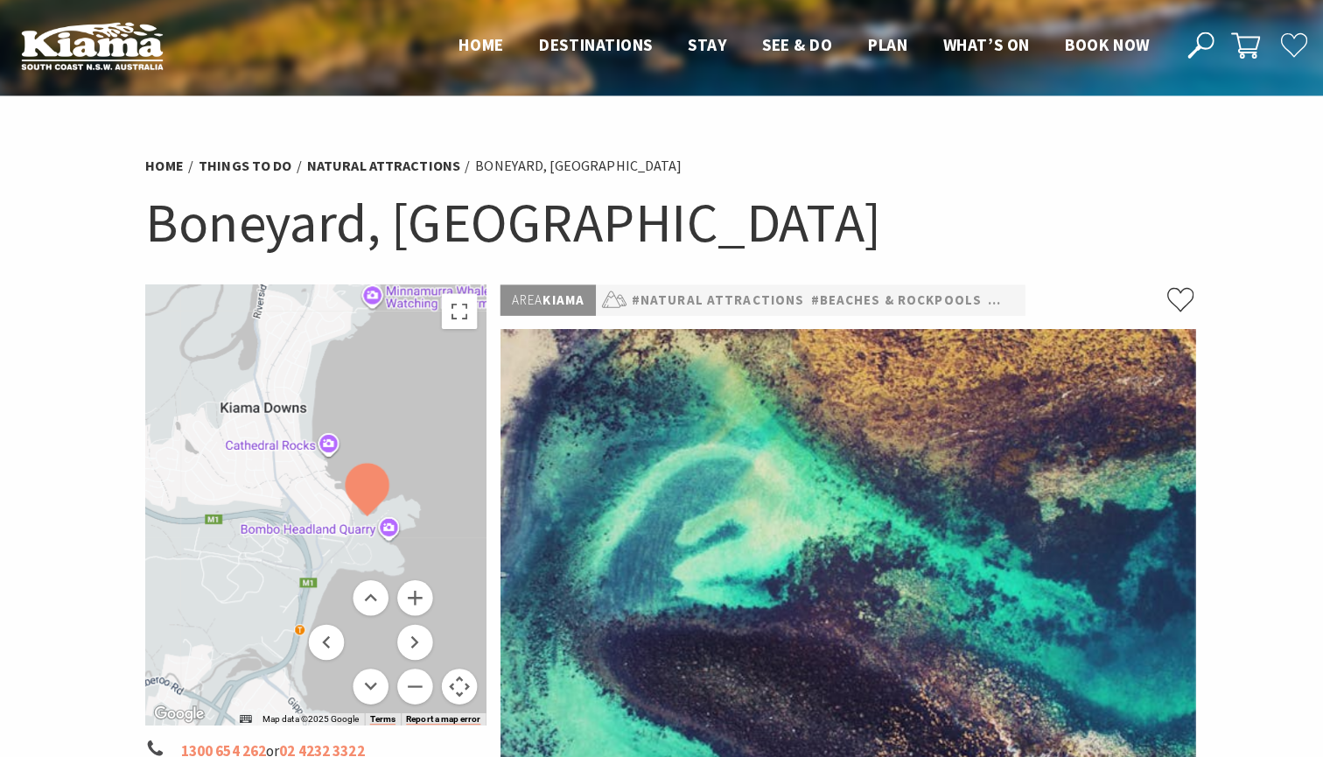
scroll to position [0, 0]
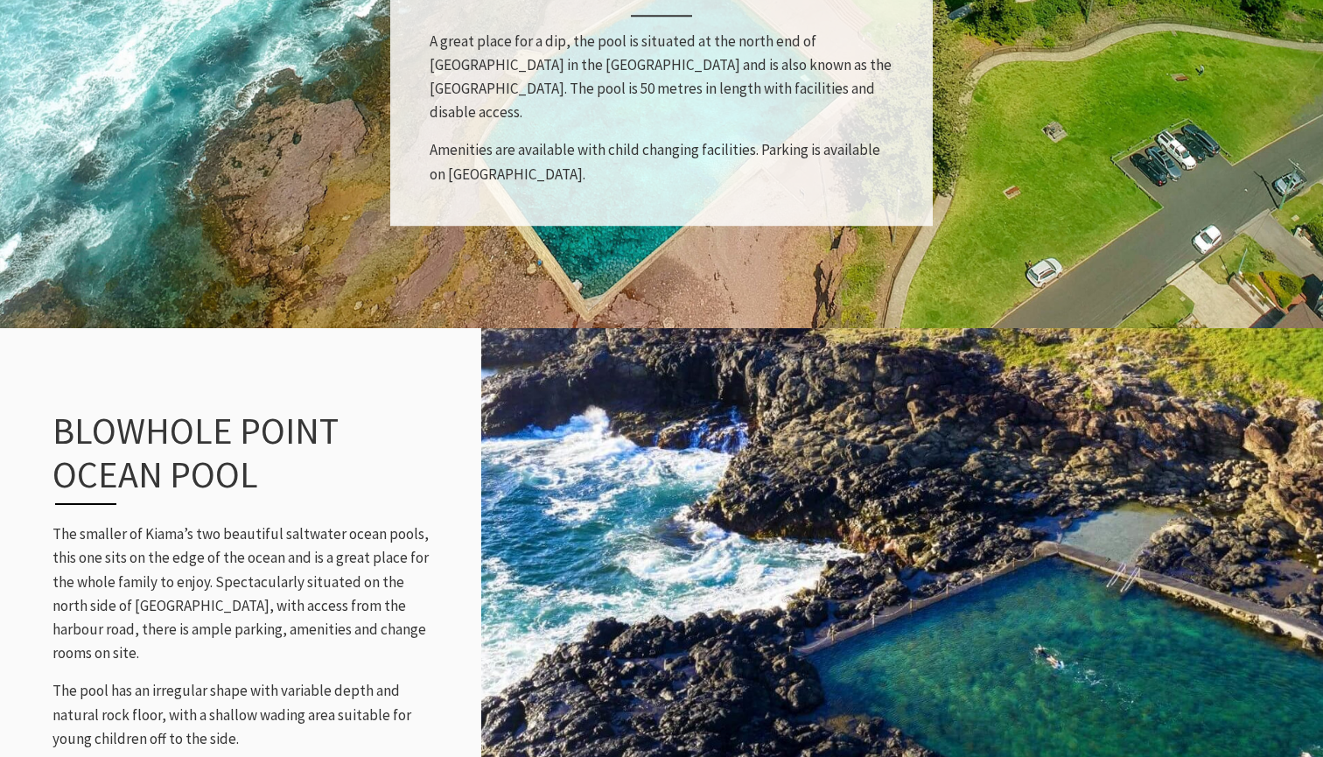
scroll to position [1462, 0]
